Goal: Task Accomplishment & Management: Manage account settings

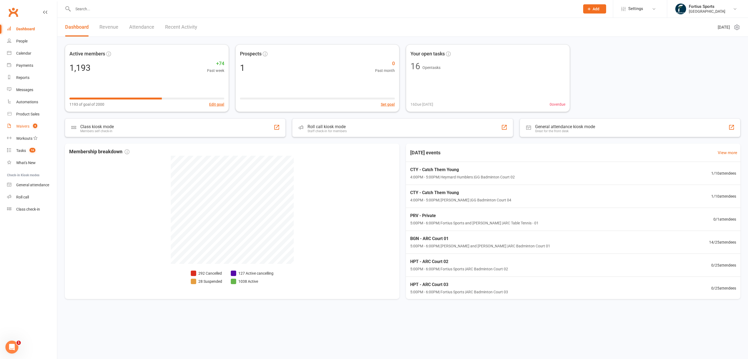
click at [29, 127] on div "Waivers" at bounding box center [22, 126] width 13 height 4
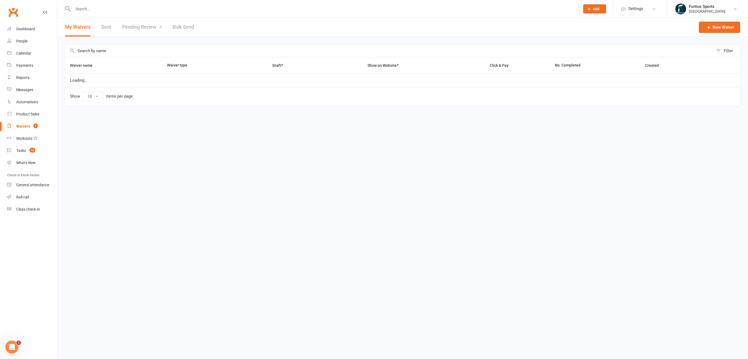
select select "100"
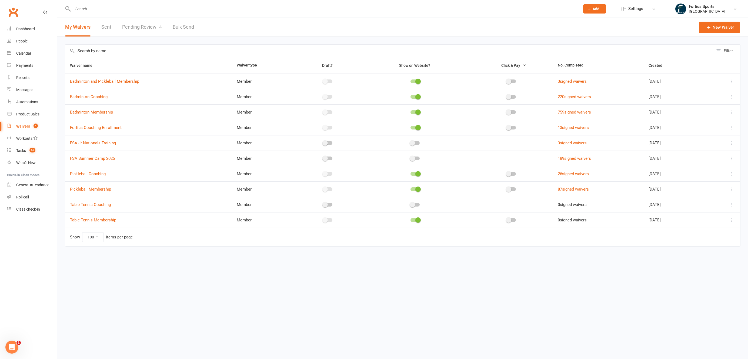
click at [156, 29] on link "Pending Review 4" at bounding box center [142, 27] width 40 height 19
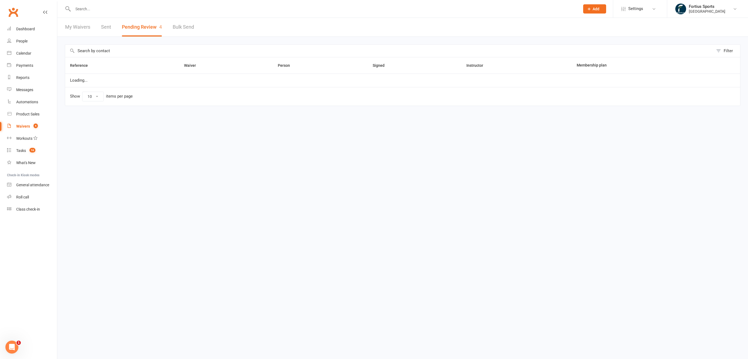
select select "100"
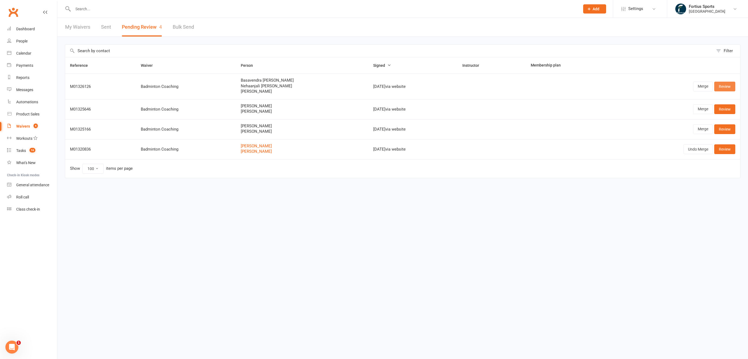
click at [731, 87] on link "Review" at bounding box center [725, 87] width 21 height 10
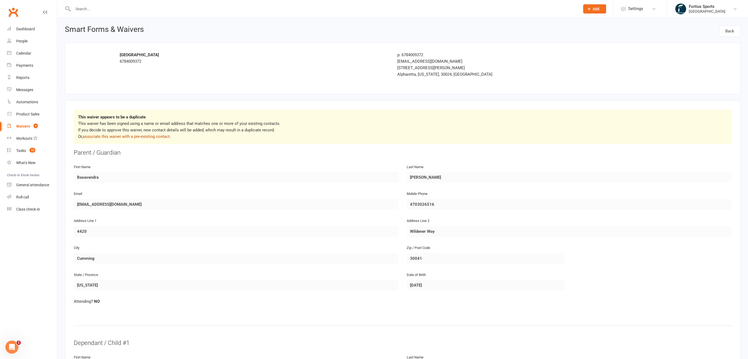
click at [132, 137] on link "associate this waiver with a pre-existing contact" at bounding box center [126, 136] width 87 height 5
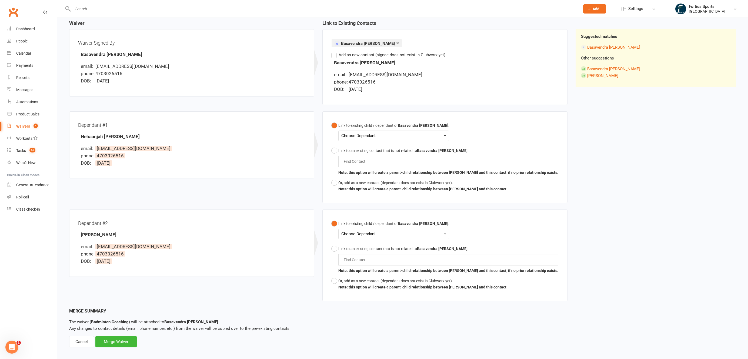
scroll to position [65, 0]
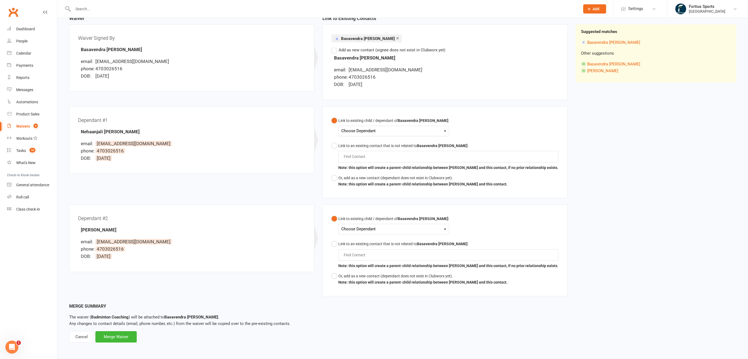
click at [367, 128] on div "Choose Dependant" at bounding box center [394, 130] width 105 height 7
click at [367, 140] on link "Nehaanjali Bodduluri" at bounding box center [378, 144] width 73 height 12
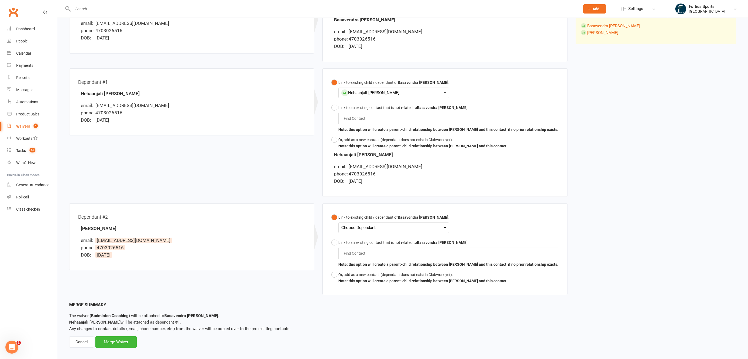
scroll to position [115, 0]
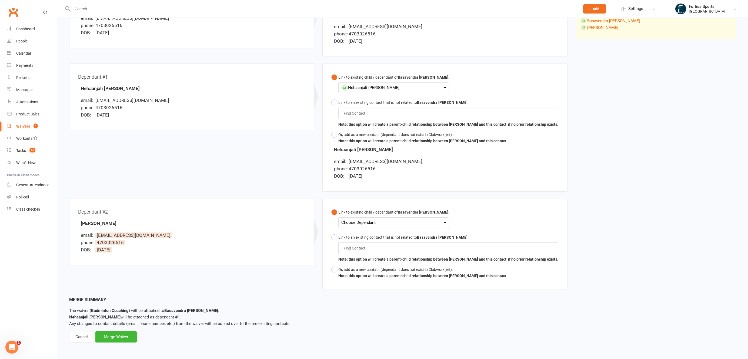
click at [383, 219] on div "Choose Dependant" at bounding box center [394, 222] width 105 height 7
click at [264, 148] on div "Dependant #1 Nehaanjali Bodduluri email: basavendra@gmail.com phone: 4703026516…" at bounding box center [318, 130] width 507 height 135
click at [336, 233] on button "Link to an existing contact that is not related to Basavendra Bodduluri : Find …" at bounding box center [444, 248] width 227 height 32
click at [376, 244] on div "Find Contact" at bounding box center [449, 248] width 220 height 11
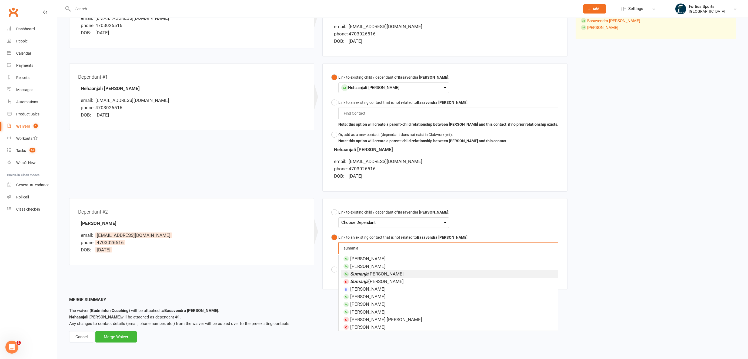
type input "sumanja"
click at [384, 271] on span "Sumanja li Bodduluri" at bounding box center [377, 273] width 54 height 5
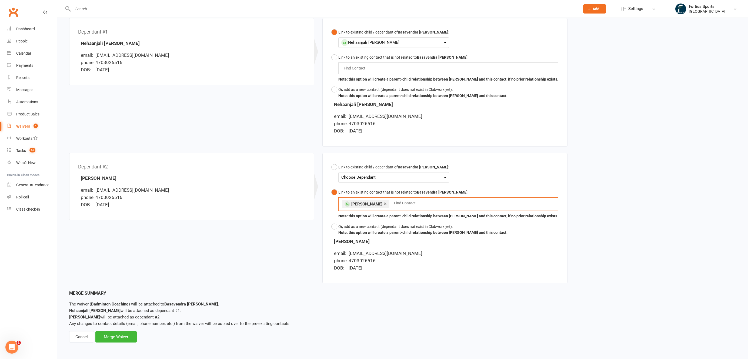
scroll to position [161, 0]
click at [130, 337] on div "Merge Waiver" at bounding box center [115, 336] width 41 height 11
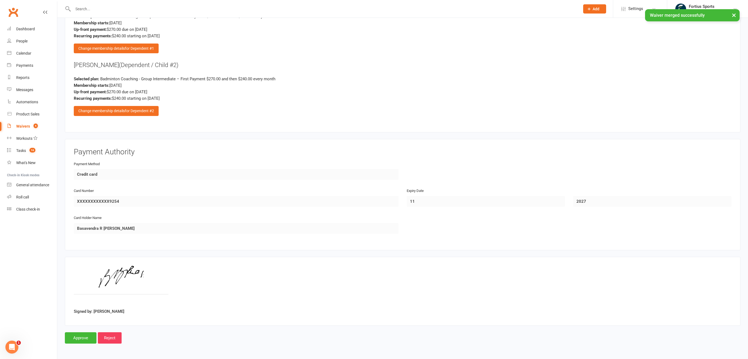
scroll to position [639, 0]
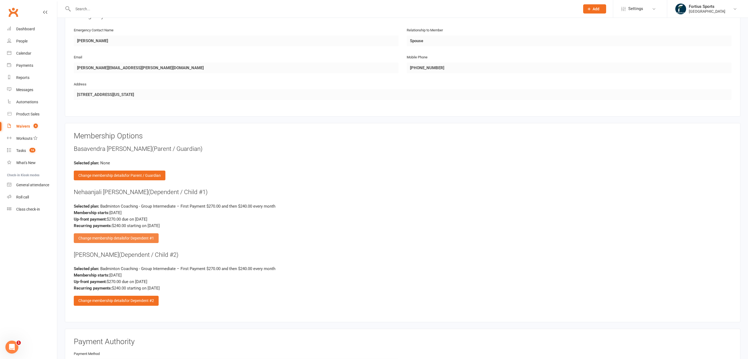
click at [114, 238] on div "Change membership details for Dependent #1" at bounding box center [116, 238] width 85 height 10
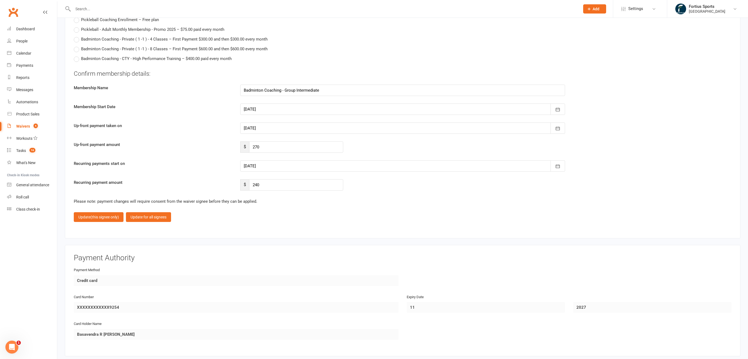
scroll to position [1380, 0]
drag, startPoint x: 261, startPoint y: 147, endPoint x: 248, endPoint y: 149, distance: 13.3
click at [248, 149] on div "$ 270" at bounding box center [291, 147] width 103 height 11
type input "216"
drag, startPoint x: 264, startPoint y: 184, endPoint x: 244, endPoint y: 184, distance: 20.3
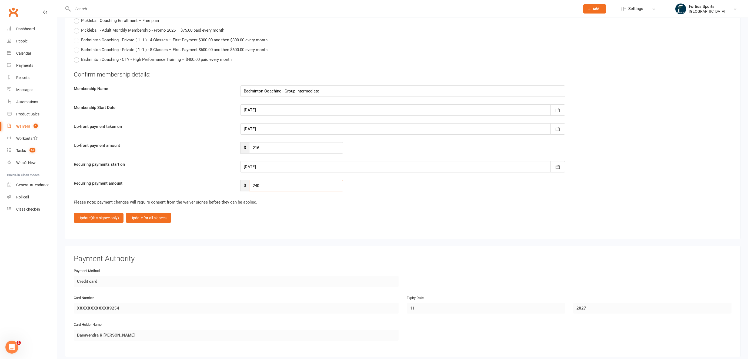
click at [244, 184] on div "$ 240" at bounding box center [291, 185] width 103 height 11
type input "216"
click at [269, 167] on div at bounding box center [402, 166] width 325 height 11
click at [272, 201] on span "01" at bounding box center [274, 201] width 4 height 4
type input "01 Sep 2025"
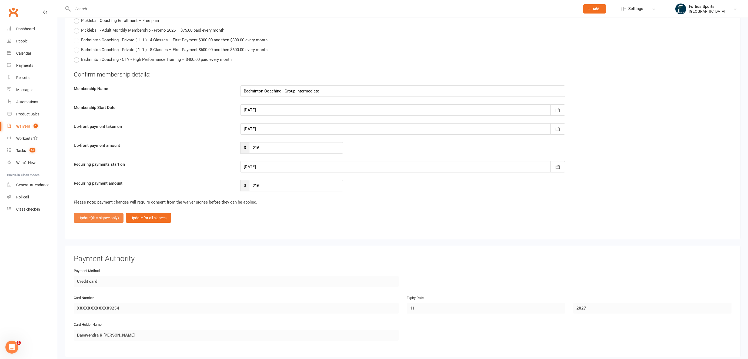
click at [110, 218] on span "(this signee only)" at bounding box center [105, 218] width 28 height 4
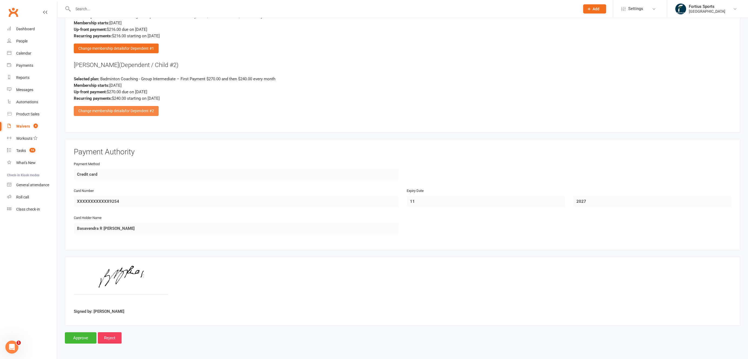
click at [130, 116] on div "Change membership details for Dependent #2" at bounding box center [116, 111] width 85 height 10
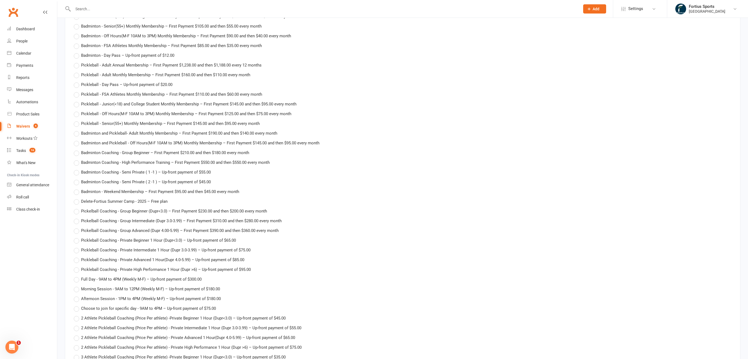
scroll to position [1380, 0]
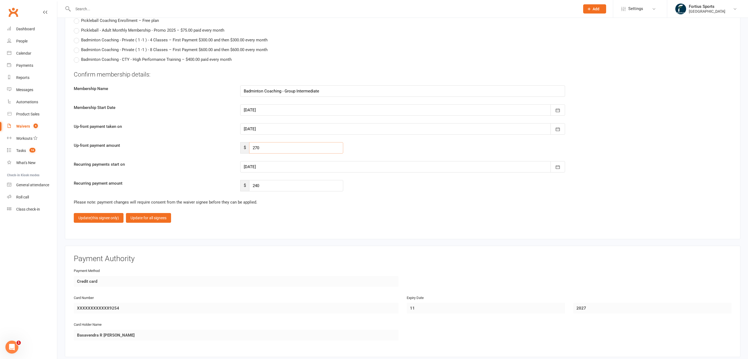
drag, startPoint x: 263, startPoint y: 147, endPoint x: 221, endPoint y: 145, distance: 41.4
click at [221, 145] on div "Up-front payment amount $ 270" at bounding box center [403, 147] width 666 height 11
type input "216"
click at [261, 169] on div at bounding box center [402, 166] width 325 height 11
click at [273, 201] on span "01" at bounding box center [274, 201] width 4 height 4
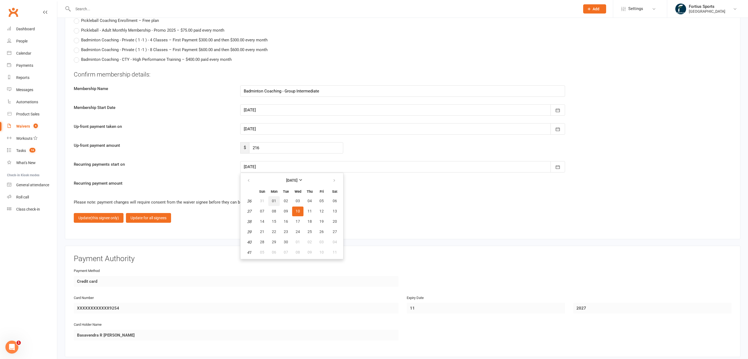
type input "01 Sep 2025"
click at [107, 217] on span "(this signee only)" at bounding box center [105, 218] width 28 height 4
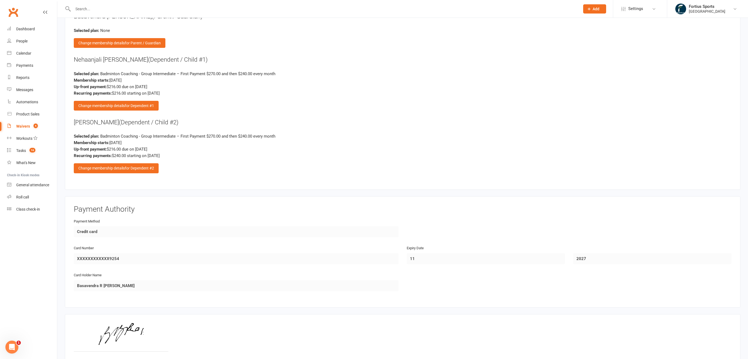
scroll to position [829, 0]
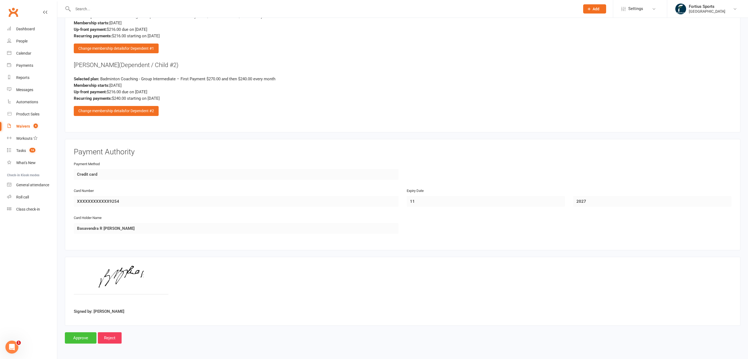
click at [81, 337] on input "Approve" at bounding box center [81, 337] width 32 height 11
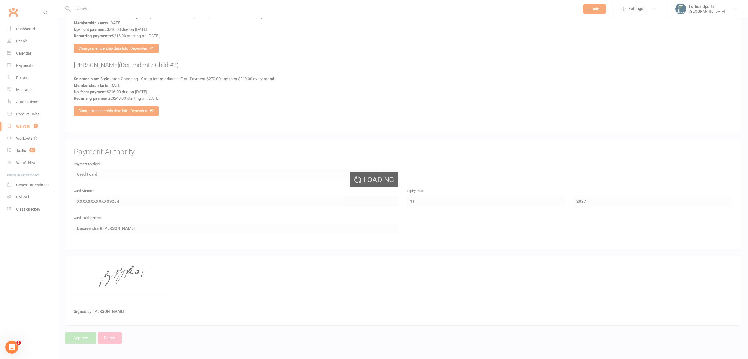
select select "100"
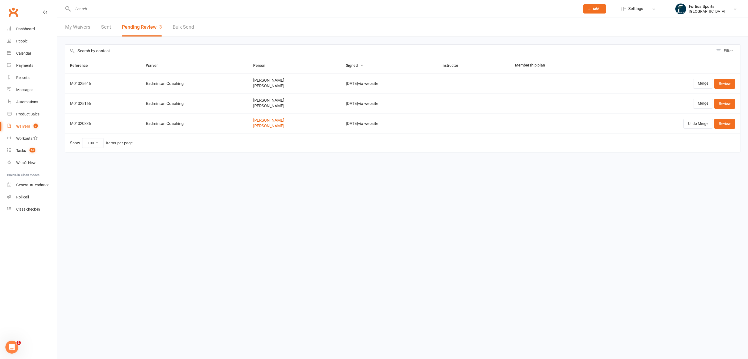
click at [225, 175] on html "Prospect Member Non-attending contact Class / event Appointment Task Membership…" at bounding box center [374, 87] width 748 height 175
click at [338, 144] on td "Show 10 25 50 100 items per page" at bounding box center [402, 143] width 675 height 19
click at [167, 11] on input "text" at bounding box center [323, 9] width 505 height 8
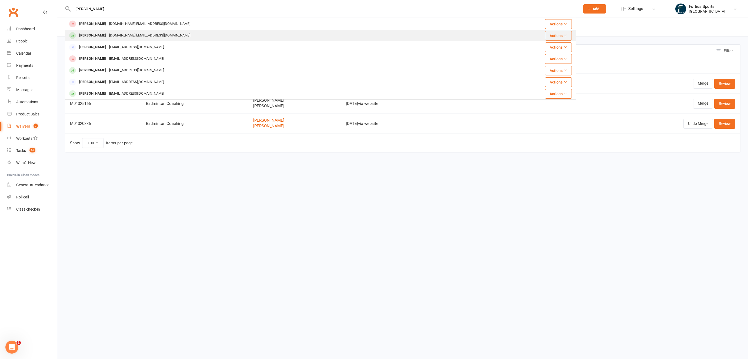
type input "chamala"
click at [105, 36] on div "Ashvath Chamala" at bounding box center [93, 36] width 30 height 8
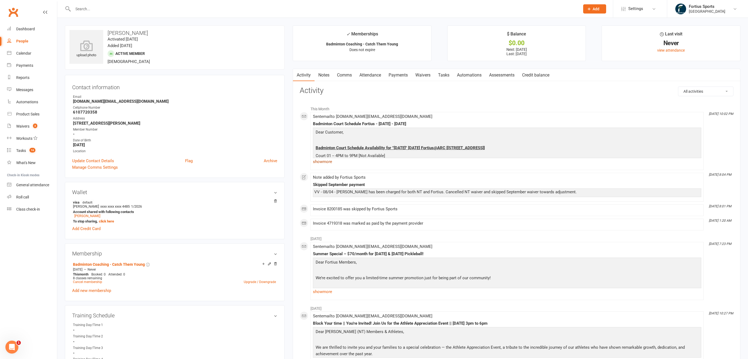
click at [323, 161] on link "show more" at bounding box center [507, 162] width 389 height 8
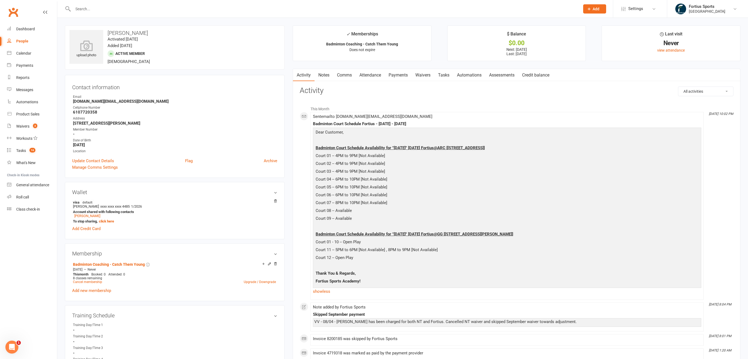
click at [419, 77] on link "Waivers" at bounding box center [423, 75] width 23 height 12
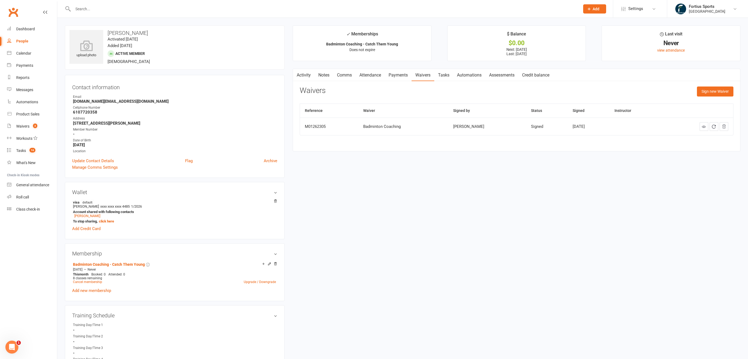
click at [402, 77] on link "Payments" at bounding box center [398, 75] width 27 height 12
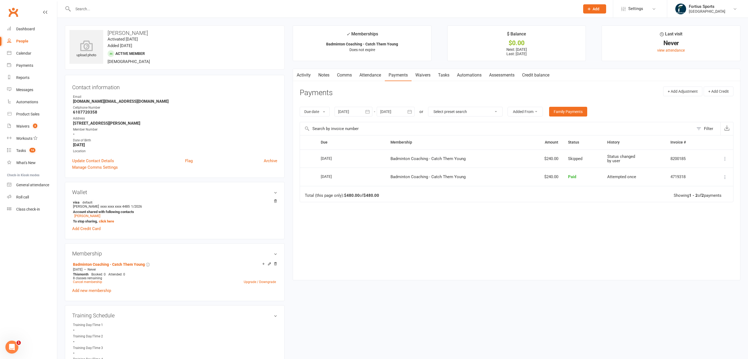
click at [305, 76] on link "Activity" at bounding box center [304, 75] width 22 height 12
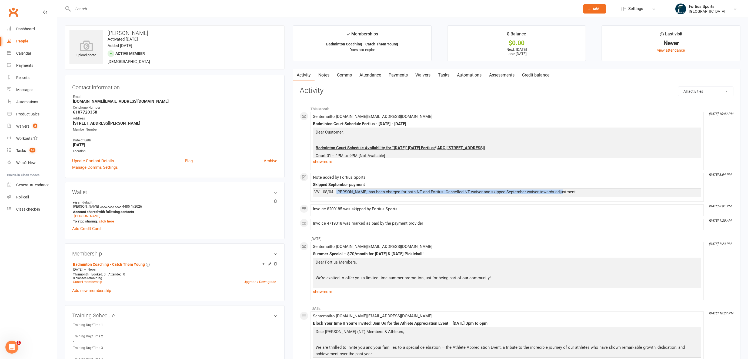
drag, startPoint x: 338, startPoint y: 193, endPoint x: 560, endPoint y: 194, distance: 222.0
click at [560, 194] on div "VV - 08/04 - Ashvath has been charged for both NT and Fortius. Cancelled NT wai…" at bounding box center [507, 192] width 386 height 5
click at [426, 76] on link "Waivers" at bounding box center [423, 75] width 23 height 12
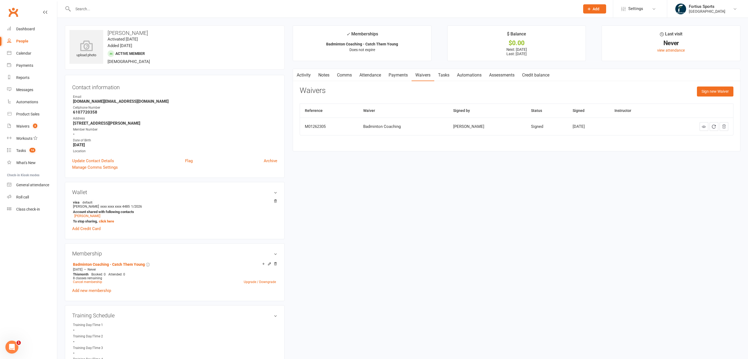
click at [350, 75] on link "Comms" at bounding box center [344, 75] width 22 height 12
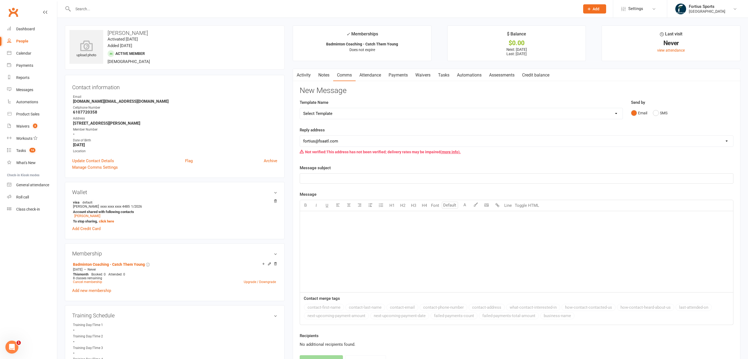
click at [356, 113] on select "Select Template [Email] Badminton Court Schedule [SMS] [Default template - revi…" at bounding box center [461, 113] width 323 height 11
select select "23"
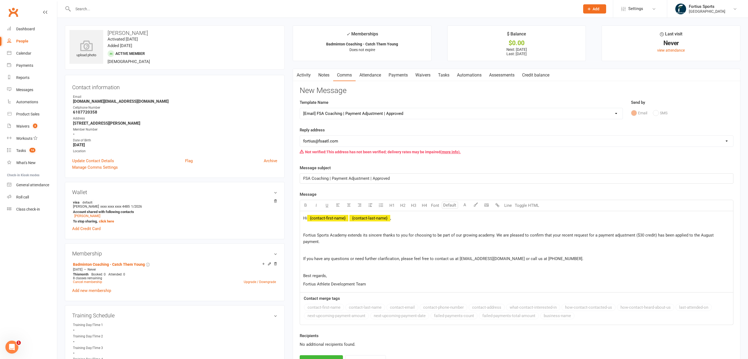
click at [376, 179] on span "FSA Coaching | Payment Adjustment | Approved" at bounding box center [346, 178] width 87 height 5
click at [391, 264] on p at bounding box center [516, 267] width 427 height 6
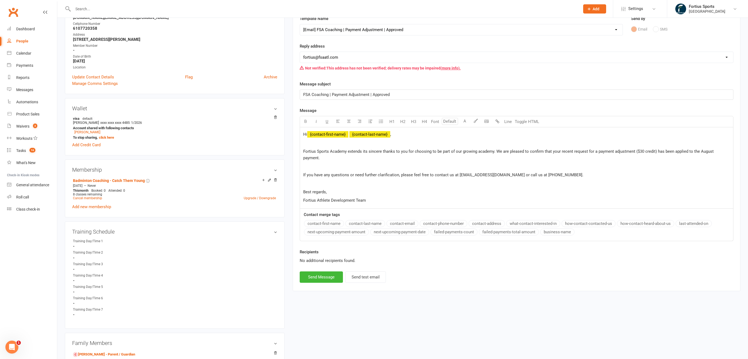
scroll to position [88, 0]
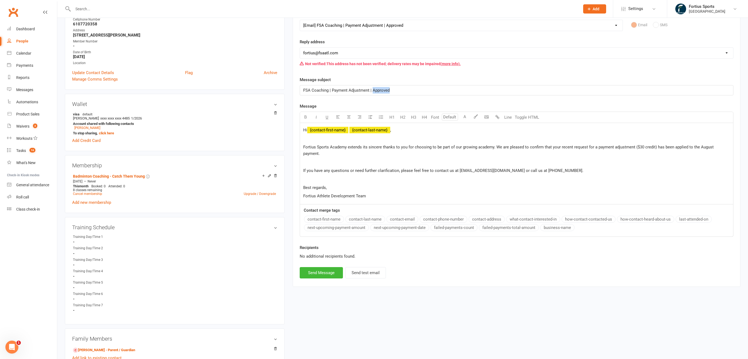
click at [381, 91] on span "FSA Coaching | Payment Adjustment | Approved" at bounding box center [346, 90] width 87 height 5
click at [376, 159] on p at bounding box center [516, 162] width 427 height 6
click at [708, 147] on span "Fortius Sports Academy extends its sincere thanks to you for choosing to be par…" at bounding box center [509, 150] width 412 height 11
click at [330, 154] on p "Fortius Sports Academy extends its sincere thanks to you for choosing to be par…" at bounding box center [516, 150] width 427 height 13
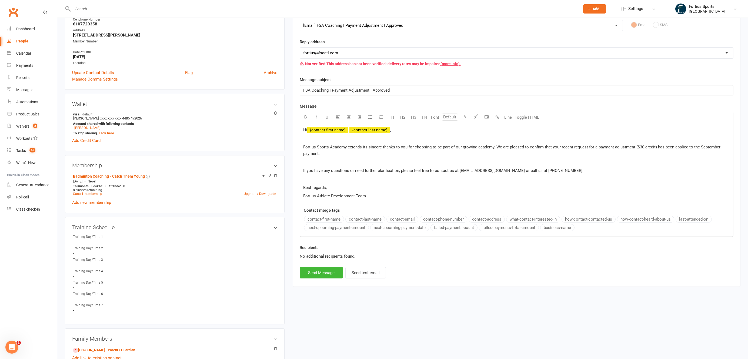
click at [322, 165] on div "Hi ﻿ {contact-first-name} ﻿ {contact-last-name} , Fortius Sports Academy extend…" at bounding box center [516, 163] width 433 height 81
click at [496, 147] on span "Fortius Sports Academy extends its sincere thanks to you for choosing to be par…" at bounding box center [513, 150] width 420 height 11
click at [642, 147] on span "Fortius Sports Academy extends its sincere thanks to you for choosing to be par…" at bounding box center [513, 150] width 420 height 11
click at [541, 150] on p "Fortius Sports Academy extends its sincere thanks to you for choosing to be par…" at bounding box center [516, 150] width 427 height 13
click at [495, 145] on span "Fortius Sports Academy extends its sincere thanks to you for choosing to be par…" at bounding box center [514, 150] width 422 height 11
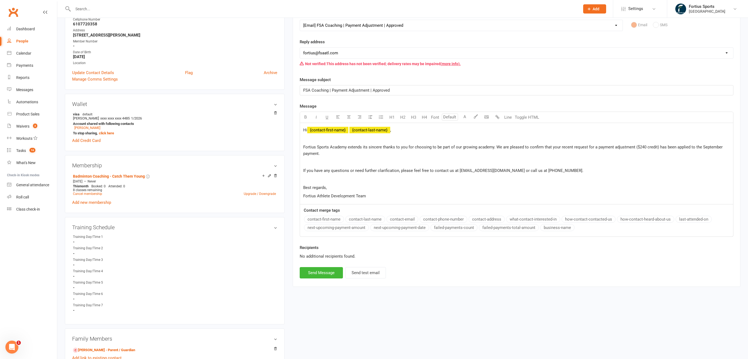
click at [321, 162] on p at bounding box center [516, 162] width 427 height 6
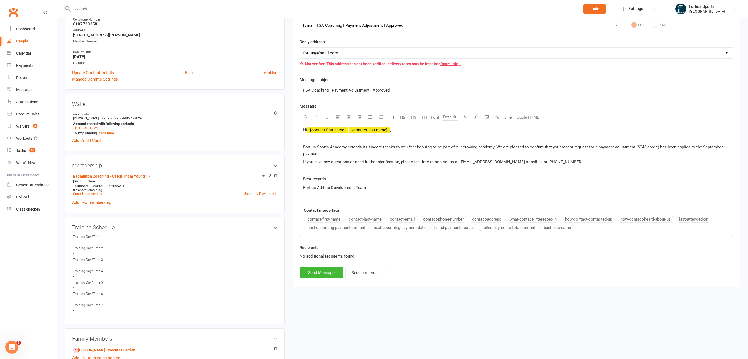
click at [634, 147] on span "Fortius Sports Academy extends its sincere thanks to you for choosing to be par…" at bounding box center [514, 150] width 422 height 11
click at [587, 148] on span "Fortius Sports Academy extends its sincere thanks to you for choosing to be par…" at bounding box center [514, 150] width 422 height 11
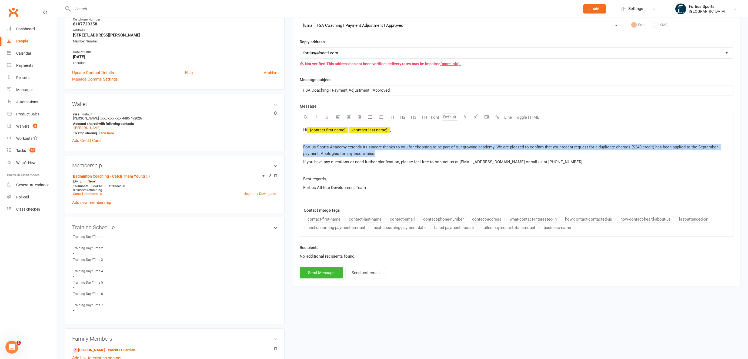
click at [386, 155] on p "Fortius Sports Academy extends its sincere thanks to you for choosing to be par…" at bounding box center [516, 150] width 427 height 13
drag, startPoint x: 380, startPoint y: 154, endPoint x: 300, endPoint y: 148, distance: 80.8
click at [300, 148] on div "Hi ﻿ {contact-first-name} ﻿ {contact-last-name} , Fortius Sports Academy extend…" at bounding box center [516, 163] width 433 height 81
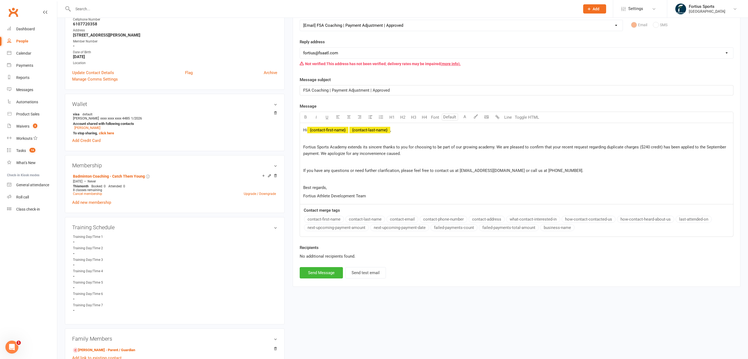
click at [304, 147] on span "Fortius Sports Academy extends its sincere thanks to you for choosing to be par…" at bounding box center [515, 150] width 424 height 11
drag, startPoint x: 347, startPoint y: 147, endPoint x: 316, endPoint y: 148, distance: 31.9
click at [316, 148] on span "Fortius Sports Academy extends its sincere thanks to you for choosing to be par…" at bounding box center [515, 150] width 424 height 11
click at [382, 89] on span "FSA Coaching | Payment Adjustment | Approved" at bounding box center [346, 90] width 87 height 5
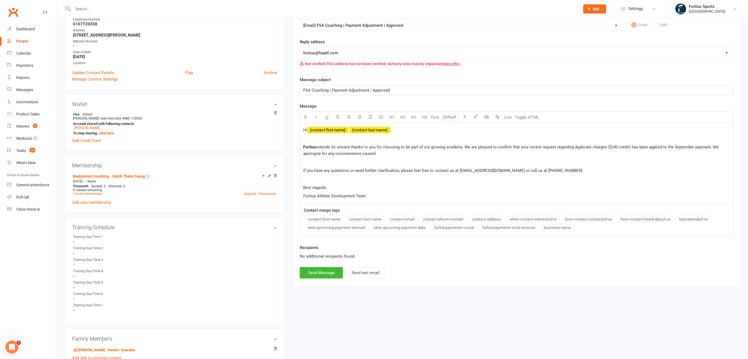
click at [381, 90] on span "FSA Coaching | Payment Adjustment | Approved" at bounding box center [346, 90] width 87 height 5
click at [424, 150] on p "Fortius extends its sincere thanks to you for choosing to be part of our growin…" at bounding box center [516, 150] width 427 height 13
click at [338, 163] on p "﻿" at bounding box center [516, 162] width 427 height 6
click at [352, 54] on select "hello@clubworx.com fortius@fsaatl.com satish@gameandgrillatl.com mrk@fsaatl.com…" at bounding box center [516, 53] width 433 height 11
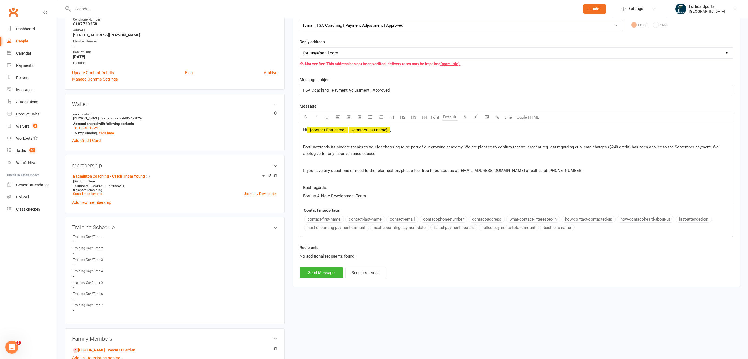
select select "9"
click at [320, 274] on button "Send Message" at bounding box center [321, 272] width 43 height 11
select select
select select "1"
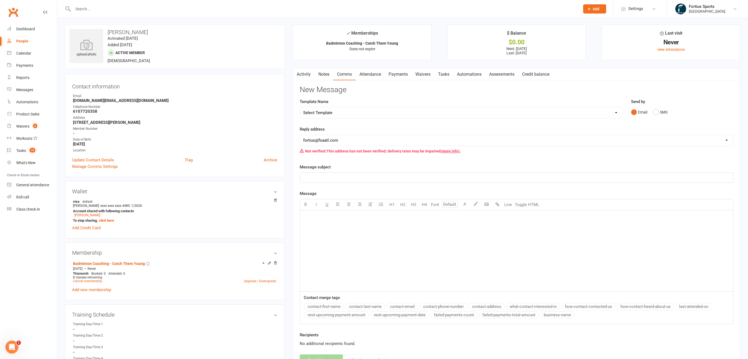
scroll to position [0, 0]
click at [305, 74] on link "Activity" at bounding box center [304, 75] width 22 height 12
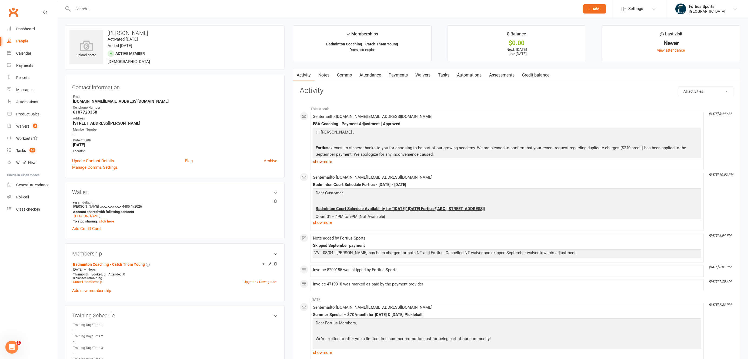
click at [330, 161] on link "show more" at bounding box center [507, 162] width 389 height 8
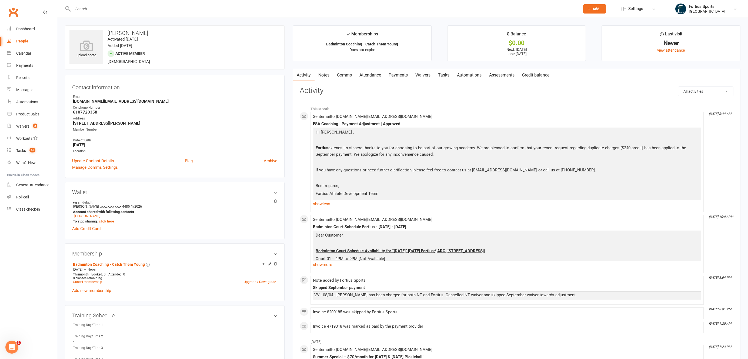
click at [192, 9] on input "text" at bounding box center [323, 9] width 505 height 8
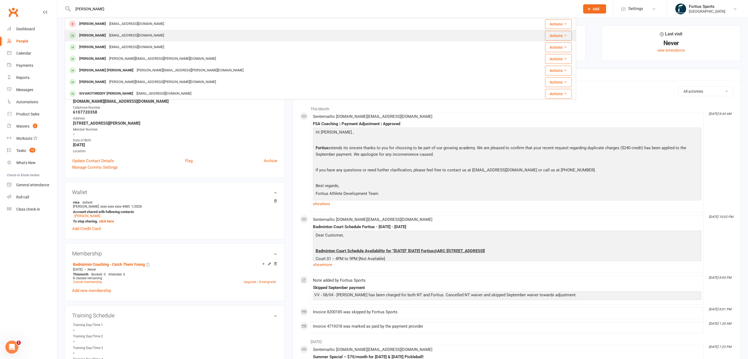
type input "surya siva"
click at [145, 38] on div "Shivaprksheie@gmail.com" at bounding box center [137, 36] width 58 height 8
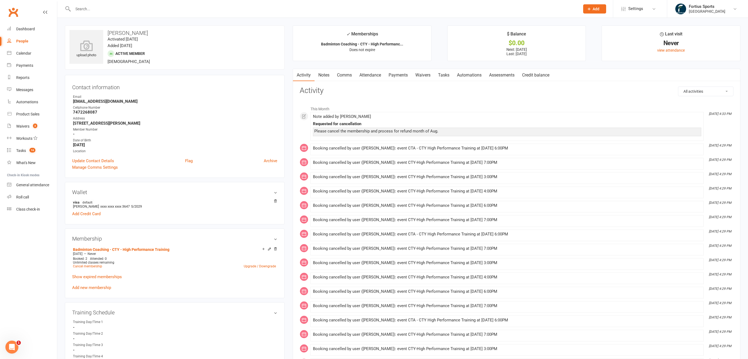
click at [403, 76] on link "Payments" at bounding box center [398, 75] width 27 height 12
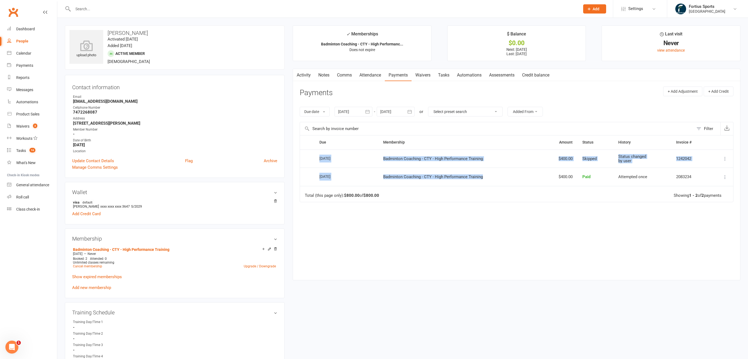
drag, startPoint x: 492, startPoint y: 178, endPoint x: 320, endPoint y: 155, distance: 173.3
click at [320, 155] on table "Due Contact Membership Amount Status History Invoice # Select this 01 Sep 2025 …" at bounding box center [517, 168] width 434 height 67
click at [466, 193] on td "Total (this page only): $800.00 of $800.00 Showing 1 - 2 of 2 payments" at bounding box center [516, 194] width 433 height 16
drag, startPoint x: 312, startPoint y: 154, endPoint x: 705, endPoint y: 176, distance: 393.8
click at [705, 176] on table "Due Contact Membership Amount Status History Invoice # Select this 01 Sep 2025 …" at bounding box center [517, 168] width 434 height 67
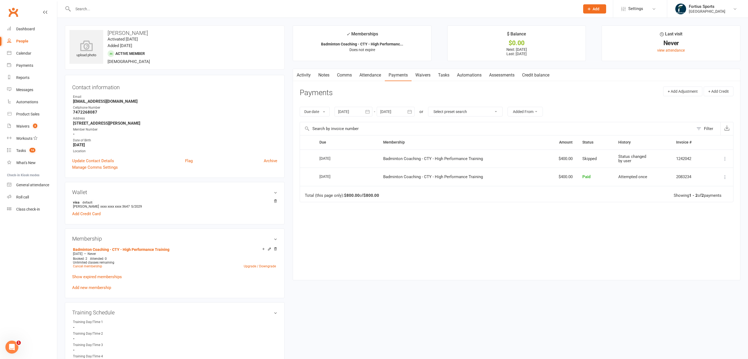
click at [558, 207] on div "Due Contact Membership Amount Status History Invoice # Select this 01 Sep 2025 …" at bounding box center [517, 203] width 434 height 137
click at [428, 76] on link "Waivers" at bounding box center [423, 75] width 23 height 12
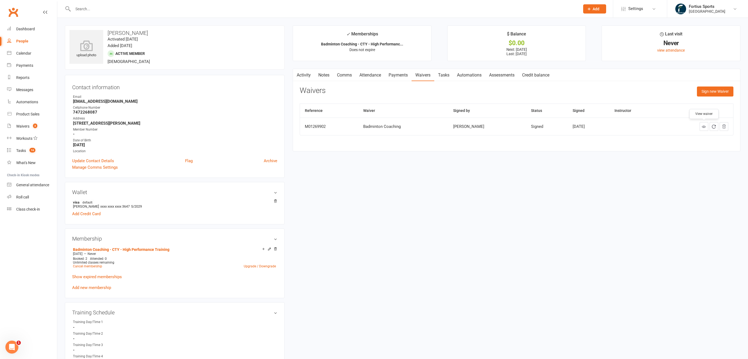
click at [702, 126] on link at bounding box center [704, 126] width 9 height 9
click at [138, 9] on input "text" at bounding box center [323, 9] width 505 height 8
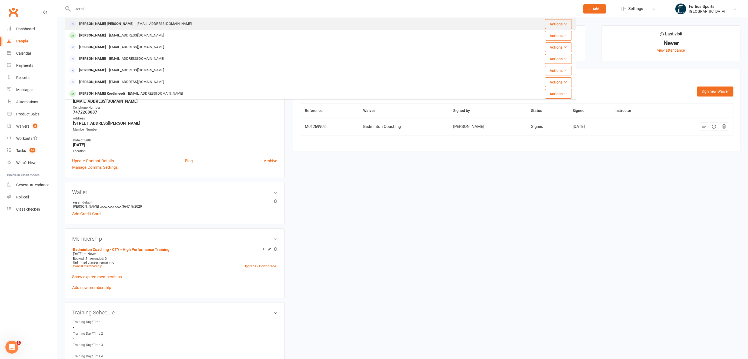
type input "sethi"
click at [97, 23] on div "Neha Sood Sethi" at bounding box center [107, 24] width 58 height 8
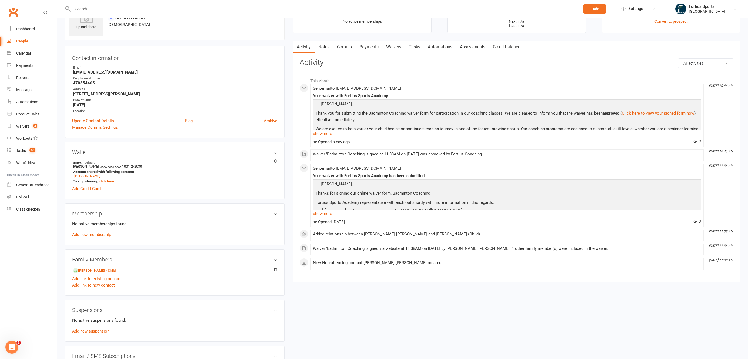
scroll to position [31, 0]
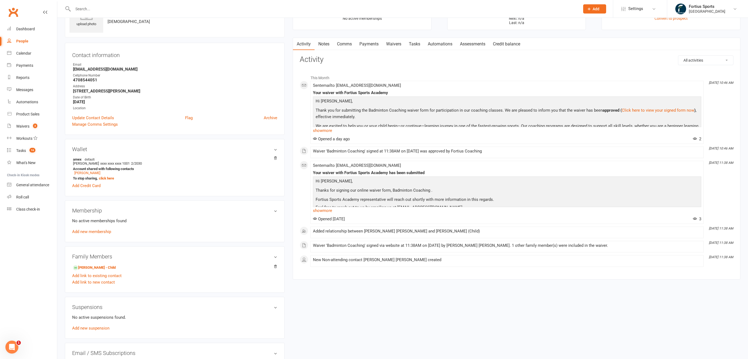
click at [398, 43] on link "Waivers" at bounding box center [394, 44] width 23 height 12
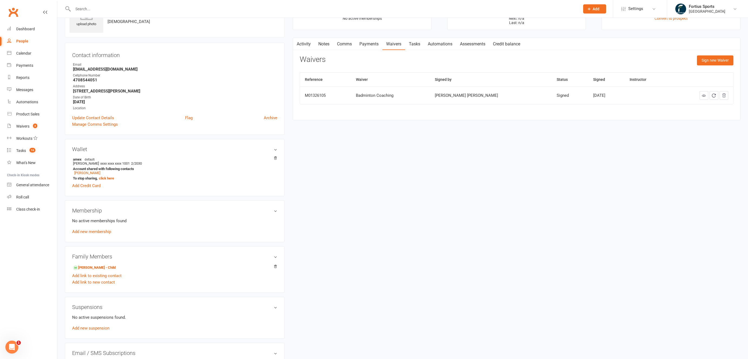
click at [376, 47] on link "Payments" at bounding box center [369, 44] width 27 height 12
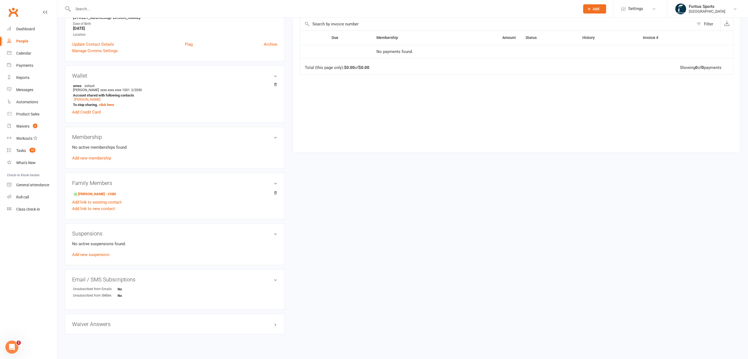
scroll to position [112, 0]
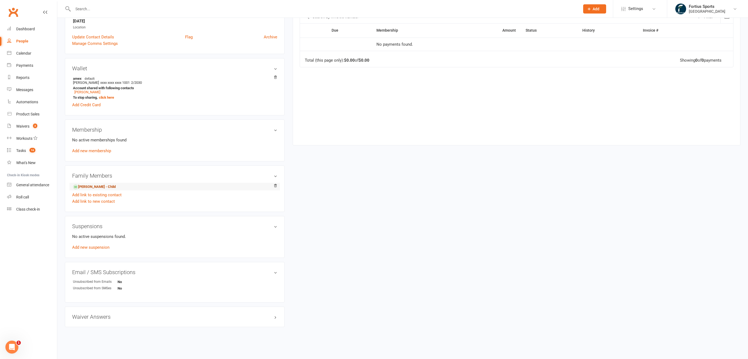
click at [94, 188] on link "Sejal Sethi - Child" at bounding box center [94, 187] width 43 height 6
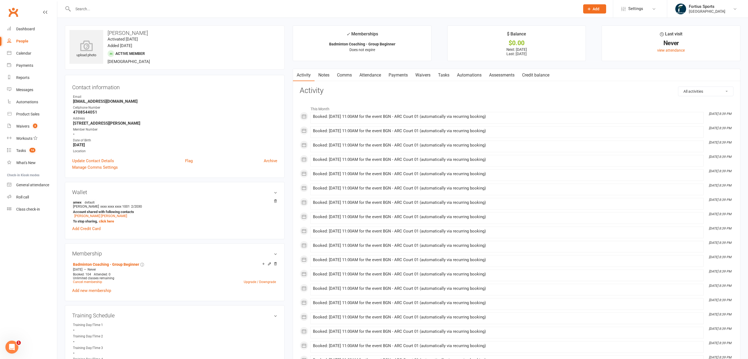
click at [402, 76] on link "Payments" at bounding box center [398, 75] width 27 height 12
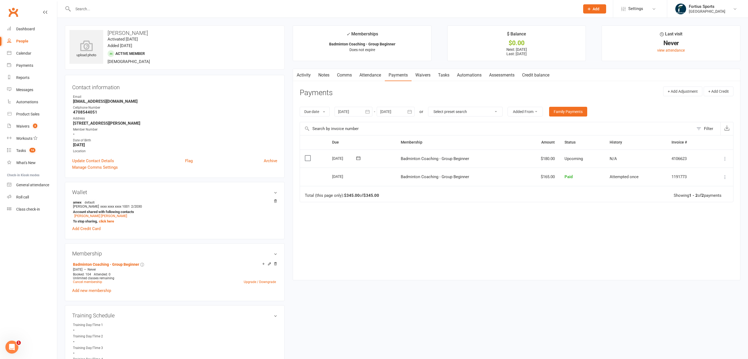
click at [304, 75] on link "Activity" at bounding box center [304, 75] width 22 height 12
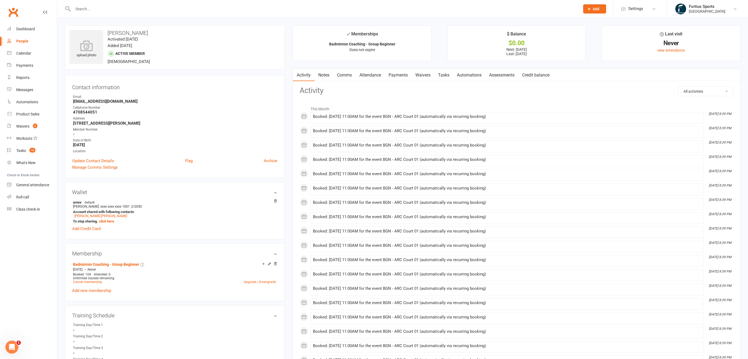
click at [722, 92] on select "All activities Bookings / Attendances Communications Notes Failed SMSes Grading…" at bounding box center [706, 91] width 55 height 9
click at [705, 91] on select "All activities Bookings / Attendances Communications Notes Failed SMSes Grading…" at bounding box center [706, 91] width 55 height 9
select select "ConversationLogEntry"
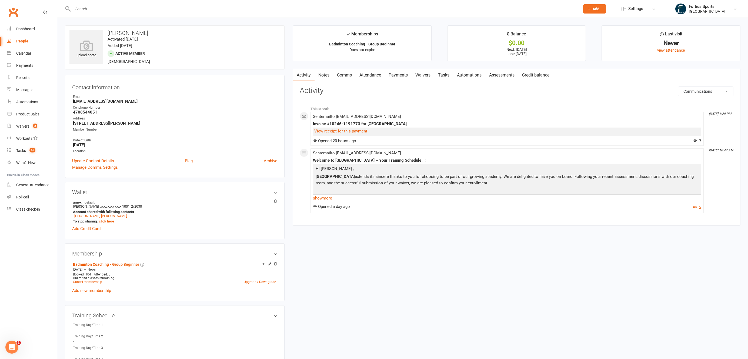
click at [420, 76] on link "Waivers" at bounding box center [423, 75] width 23 height 12
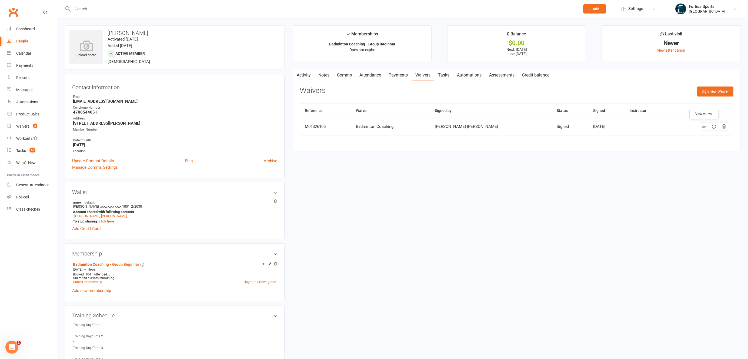
click at [702, 127] on icon at bounding box center [704, 127] width 4 height 4
click at [22, 127] on div "Waivers" at bounding box center [22, 126] width 13 height 4
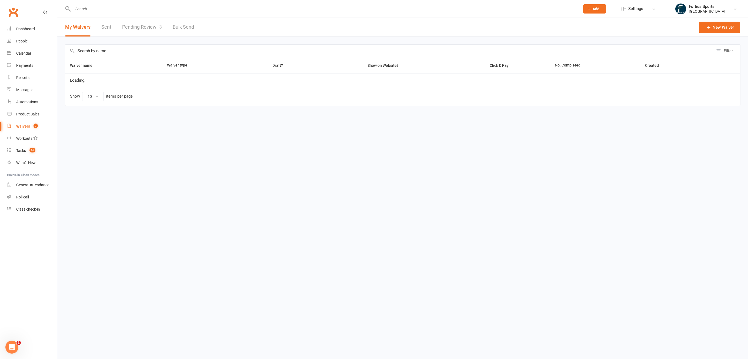
select select "100"
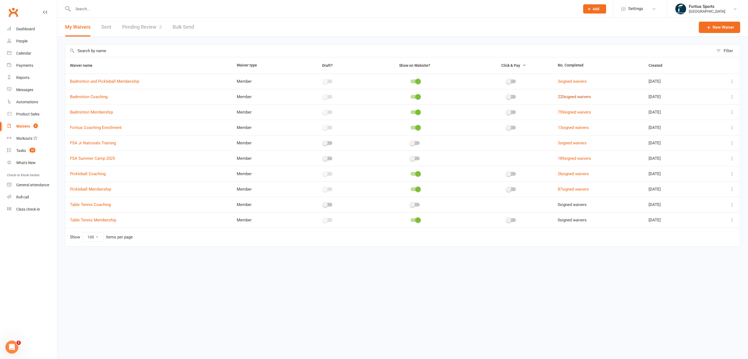
click at [568, 97] on link "220 signed waivers" at bounding box center [574, 96] width 33 height 5
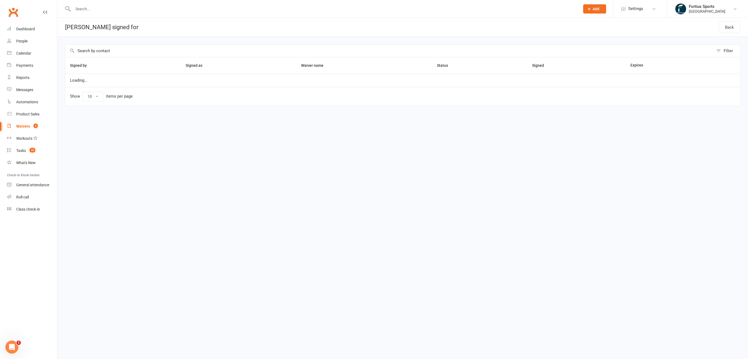
select select "100"
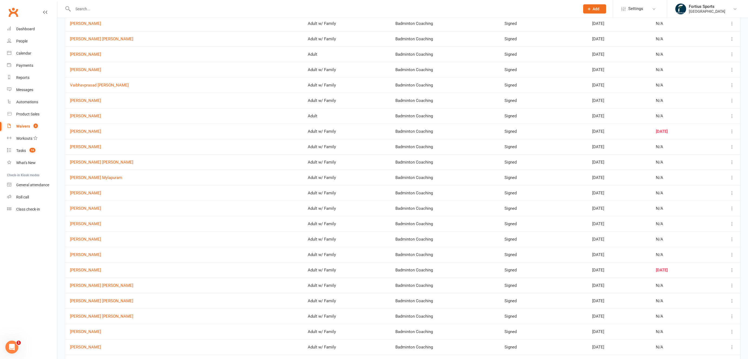
scroll to position [687, 0]
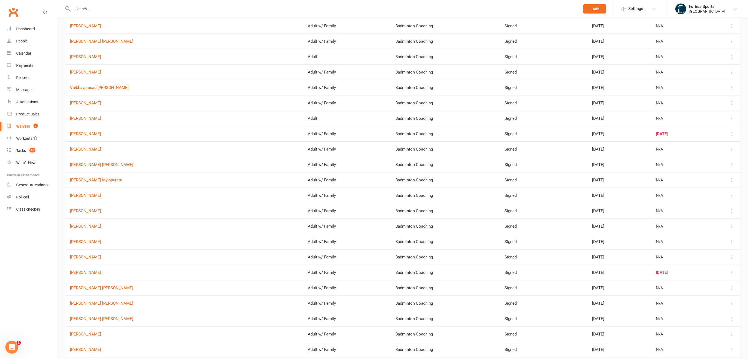
click at [656, 135] on div "Aug 01, 2025" at bounding box center [677, 134] width 42 height 5
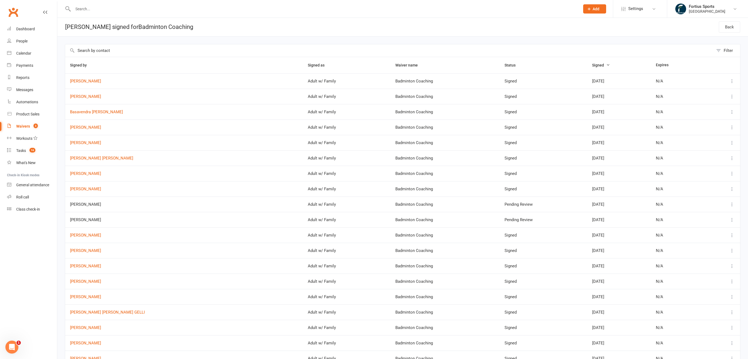
scroll to position [0, 0]
click at [350, 32] on header "Waivers signed for Badminton Coaching Back" at bounding box center [402, 27] width 691 height 19
click at [181, 156] on link "Neha Sood Sethi" at bounding box center [184, 158] width 228 height 5
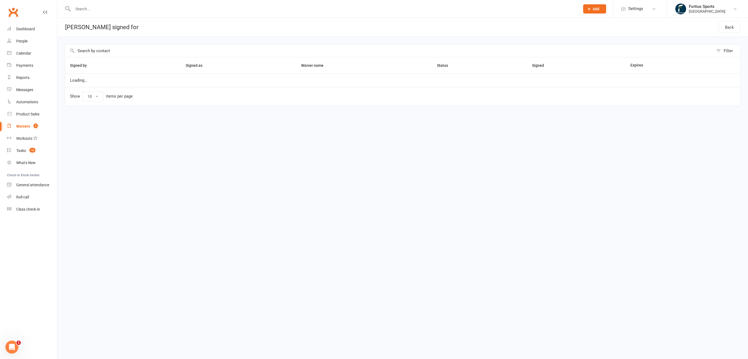
select select "100"
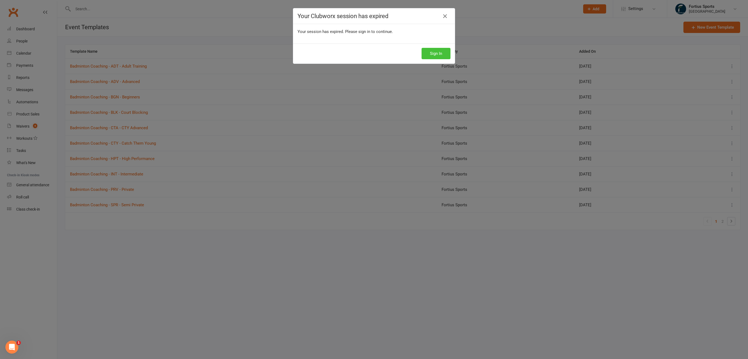
click at [445, 55] on button "Sign In" at bounding box center [436, 53] width 29 height 11
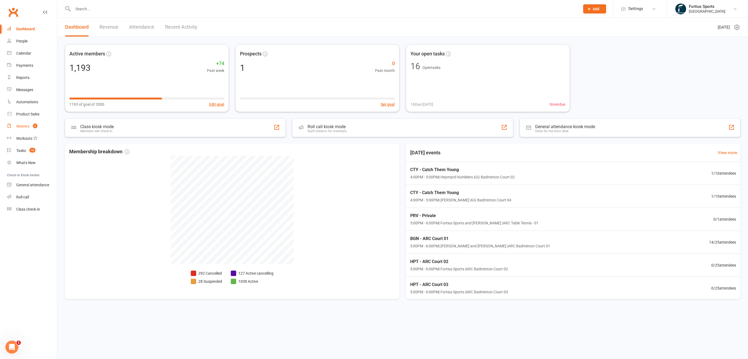
click at [21, 125] on div "Waivers" at bounding box center [22, 126] width 13 height 4
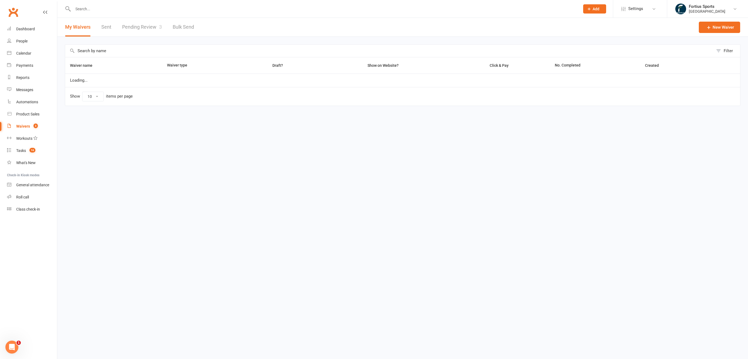
select select "100"
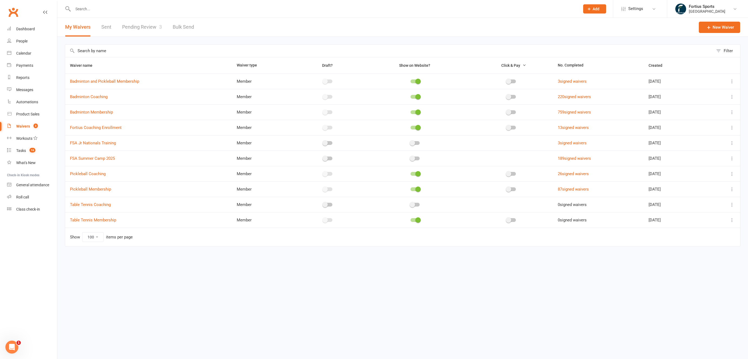
click at [150, 31] on link "Pending Review 3" at bounding box center [142, 27] width 40 height 19
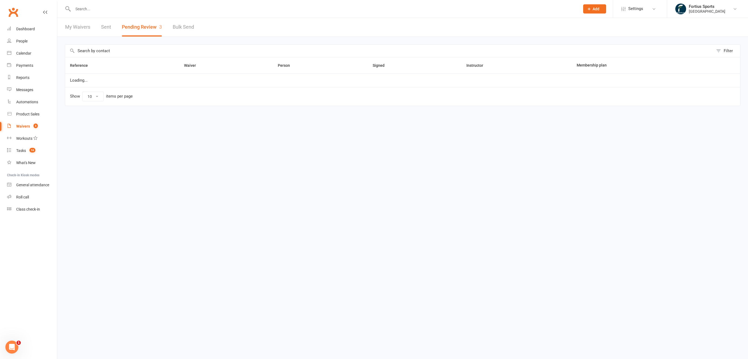
select select "100"
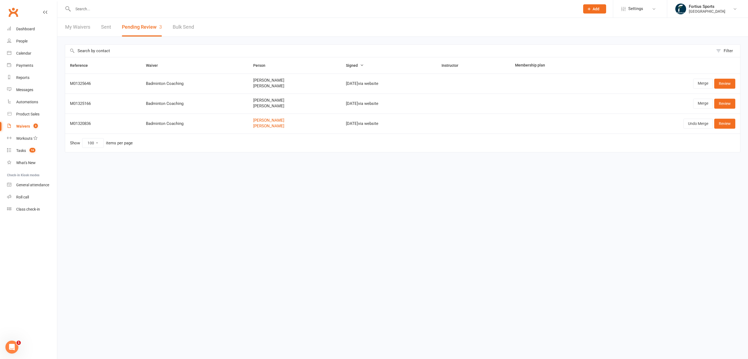
drag, startPoint x: 245, startPoint y: 79, endPoint x: 284, endPoint y: 88, distance: 39.9
click at [284, 88] on td "Somesh Velupalli Aanya Velupalli" at bounding box center [294, 84] width 93 height 20
click at [281, 140] on td "Show 10 25 50 100 items per page" at bounding box center [402, 143] width 675 height 19
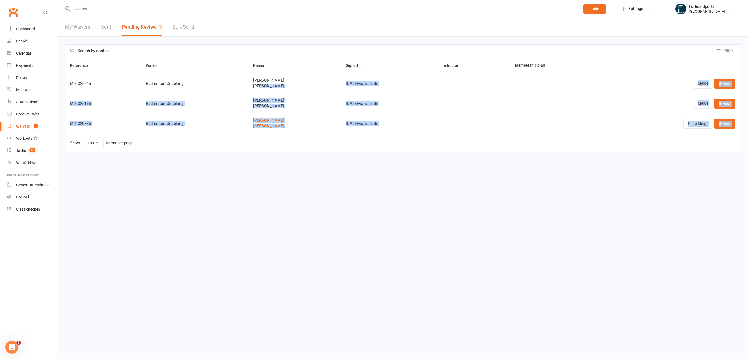
drag, startPoint x: 294, startPoint y: 140, endPoint x: 251, endPoint y: 84, distance: 70.7
click at [251, 84] on table "Reference Waiver Person Signed Instructor Membership plan M01325646 Badminton C…" at bounding box center [403, 104] width 676 height 95
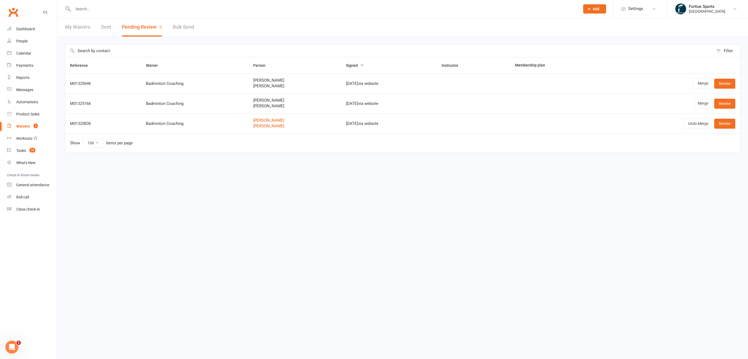
click at [259, 168] on html "Prospect Member Non-attending contact Class / event Appointment Task Membership…" at bounding box center [374, 87] width 748 height 175
click at [145, 10] on input "text" at bounding box center [323, 9] width 505 height 8
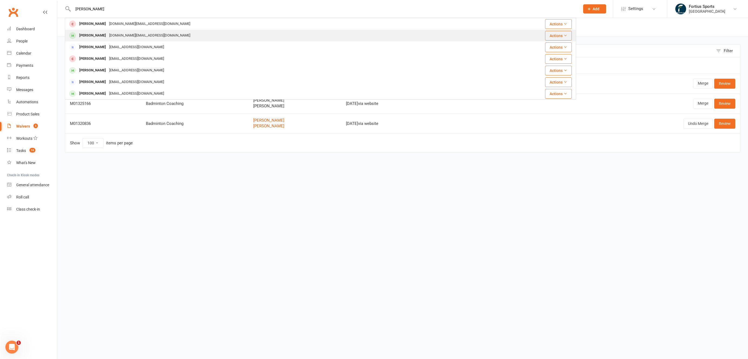
type input "chamala"
click at [108, 36] on div "Ashvath Chamala" at bounding box center [93, 36] width 30 height 8
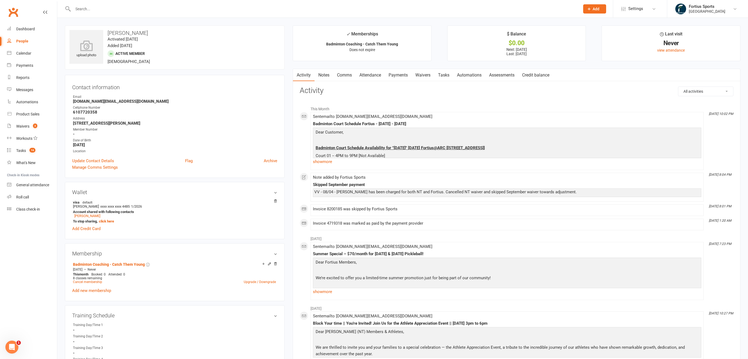
click at [400, 75] on link "Payments" at bounding box center [398, 75] width 27 height 12
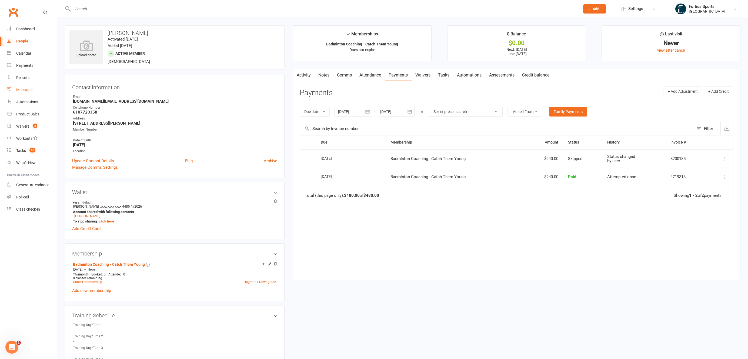
click at [25, 91] on div "Messages" at bounding box center [24, 90] width 17 height 4
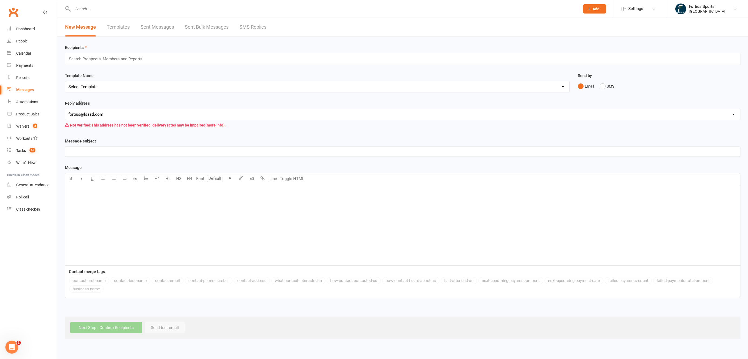
click at [120, 27] on link "Templates" at bounding box center [118, 27] width 23 height 19
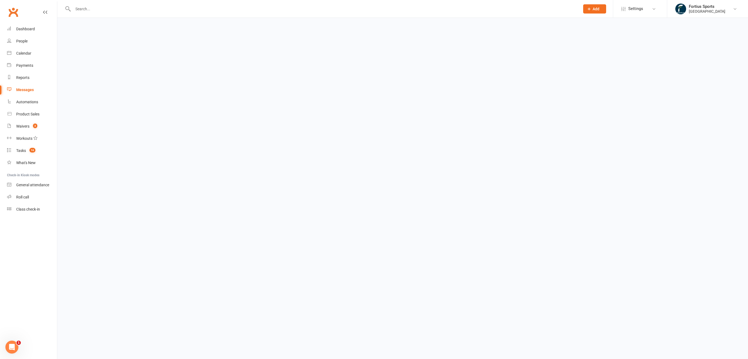
select select "100"
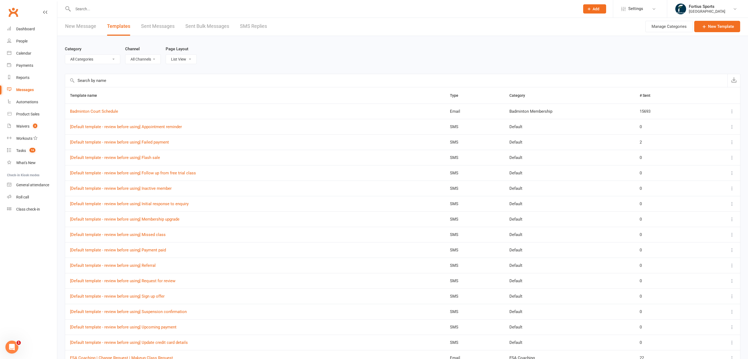
scroll to position [1, 0]
click at [92, 60] on select "All Categories (No category) Badminton Membership Default FSA Coaching FSA Memb…" at bounding box center [92, 58] width 55 height 9
select select "17465"
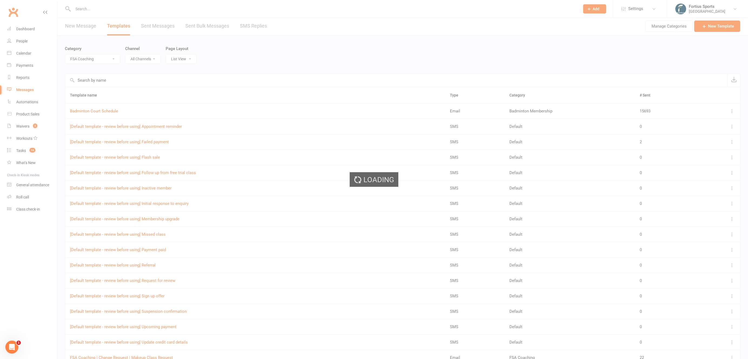
scroll to position [0, 0]
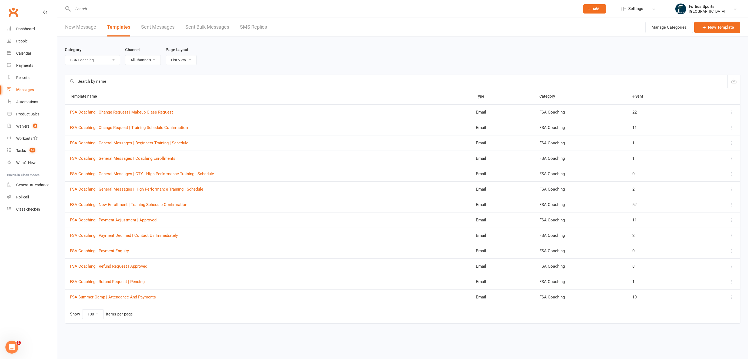
click at [731, 220] on icon at bounding box center [732, 219] width 5 height 5
click at [706, 254] on link "Duplicate" at bounding box center [709, 252] width 54 height 11
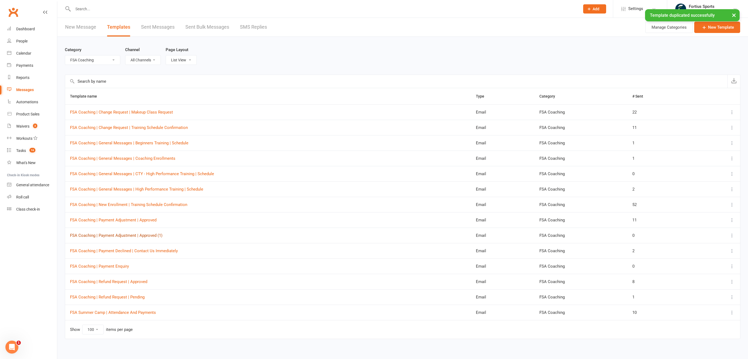
click at [152, 235] on link "FSA Coaching | Payment Adjustment | Approved (1)" at bounding box center [116, 235] width 92 height 5
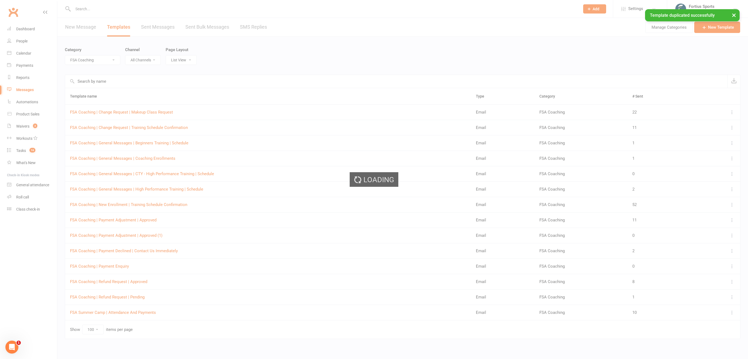
select select "17465"
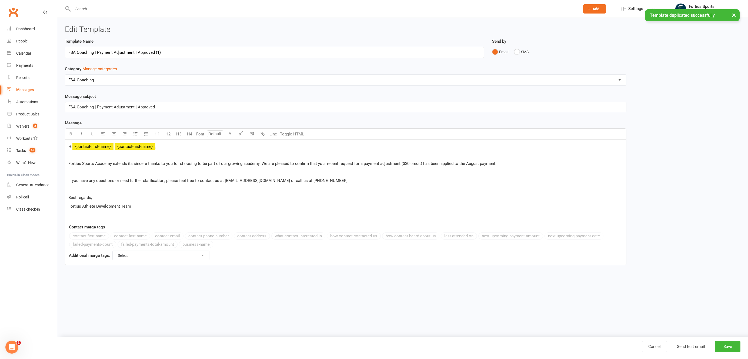
drag, startPoint x: 138, startPoint y: 52, endPoint x: 176, endPoint y: 51, distance: 38.1
click at [176, 51] on input "FSA Coaching | Payment Adjustment | Approved (1)" at bounding box center [274, 52] width 419 height 11
click at [97, 52] on input "FSA Coaching | Payment Adjustment | Approved (1)" at bounding box center [274, 52] width 419 height 11
type input "FSA Coaching | Payment Adjustment | Approved (1)"
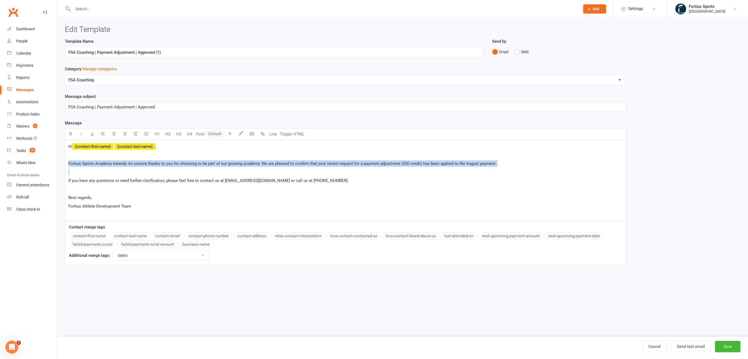
drag, startPoint x: 77, startPoint y: 172, endPoint x: 68, endPoint y: 161, distance: 14.1
click at [68, 161] on div "Hi ﻿ {contact-first-name} ﻿ {contact-last-name} , Fortius Sports Academy extend…" at bounding box center [345, 180] width 561 height 81
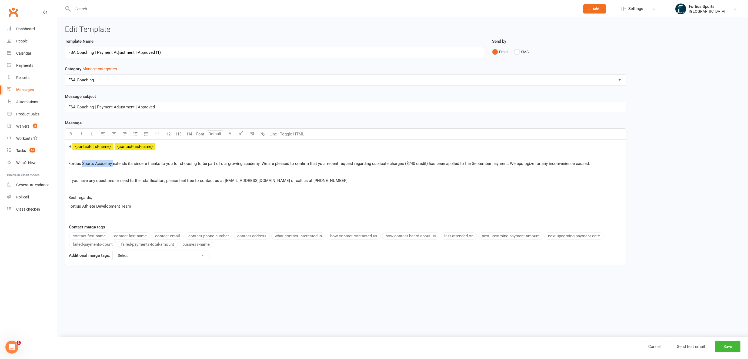
drag, startPoint x: 114, startPoint y: 164, endPoint x: 129, endPoint y: 219, distance: 56.9
click at [82, 163] on span "Fortius Sports Academy extends its sincere thanks to you for choosing to be par…" at bounding box center [329, 163] width 522 height 5
click at [97, 106] on span "FSA Coaching | Payment Adjustment | Approved" at bounding box center [111, 107] width 87 height 5
click at [168, 52] on input "FSA Coaching | Payment Adjustment | Approved (1)" at bounding box center [274, 52] width 419 height 11
drag, startPoint x: 139, startPoint y: 107, endPoint x: 181, endPoint y: 110, distance: 42.3
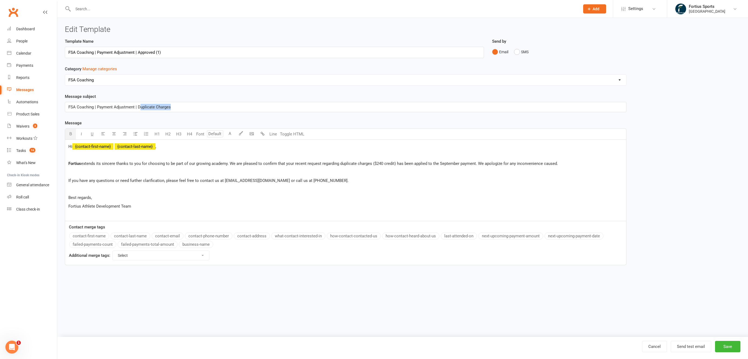
click at [181, 110] on p "FSA Coaching | Payment Adjustment | Duplicate Charges" at bounding box center [345, 107] width 555 height 6
drag, startPoint x: 138, startPoint y: 53, endPoint x: 197, endPoint y: 52, distance: 58.1
click at [197, 52] on input "FSA Coaching | Payment Adjustment | Approved (1)" at bounding box center [274, 52] width 419 height 11
type input "FSA Coaching | Payment Adjustment | Duplicate Charges"
click at [130, 189] on p at bounding box center [345, 189] width 555 height 6
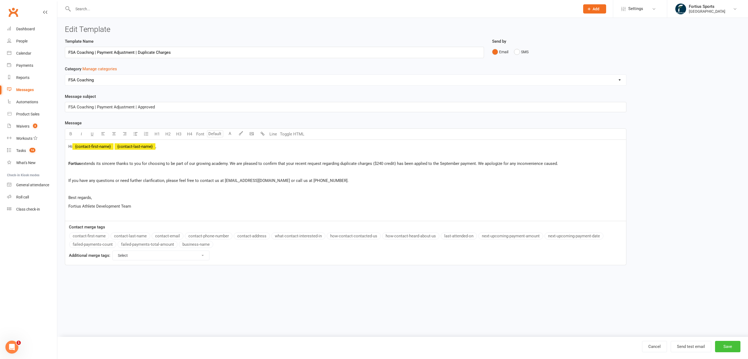
click at [727, 347] on button "Save" at bounding box center [727, 346] width 25 height 11
select select "100"
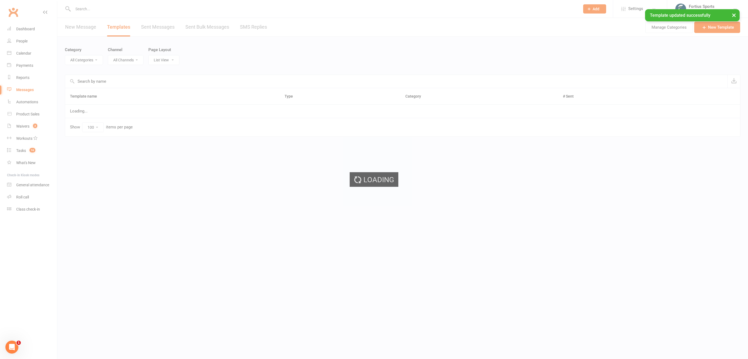
select select "17465"
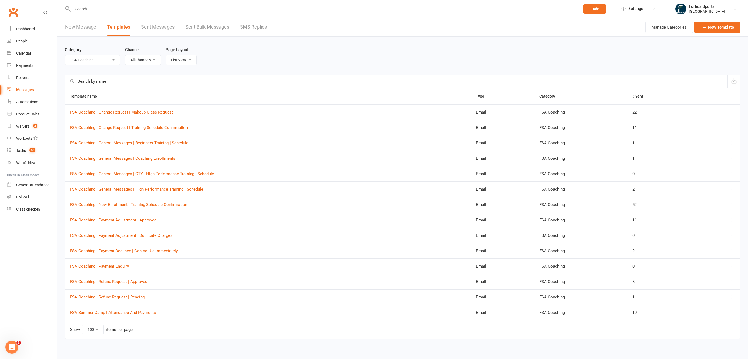
click at [140, 11] on input "text" at bounding box center [323, 9] width 505 height 8
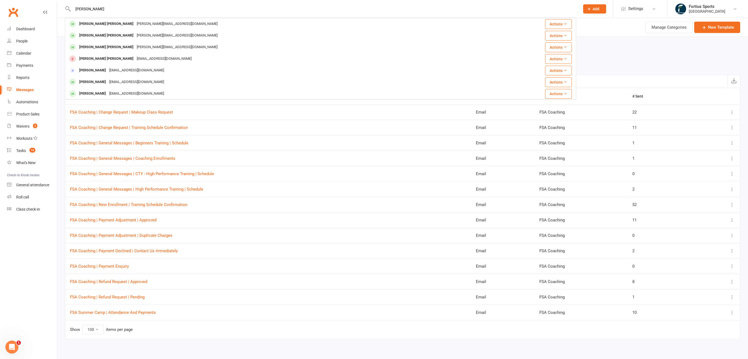
click at [168, 9] on input "vignesh" at bounding box center [323, 9] width 505 height 8
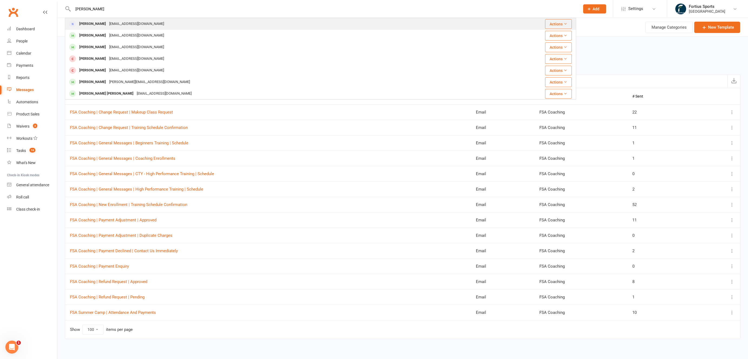
type input "vihang"
click at [157, 24] on div "Vihang Patel Pearlpatel612@gmail.com" at bounding box center [271, 23] width 412 height 11
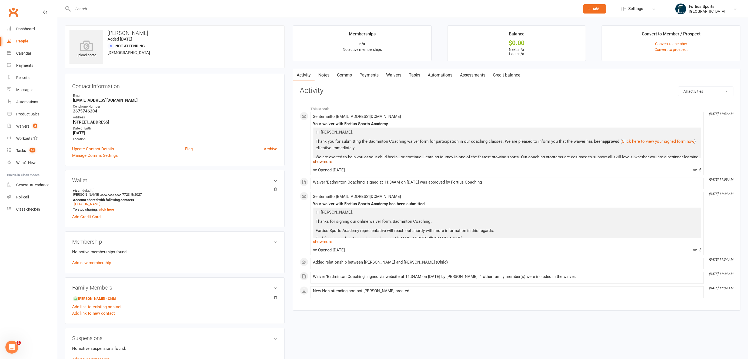
click at [326, 163] on link "show more" at bounding box center [507, 162] width 389 height 8
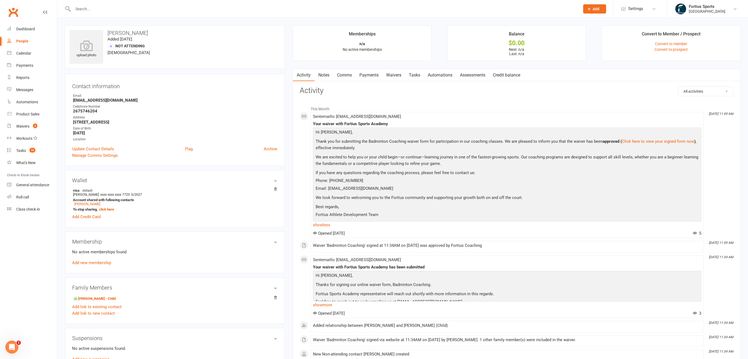
click at [183, 9] on input "text" at bounding box center [323, 9] width 505 height 8
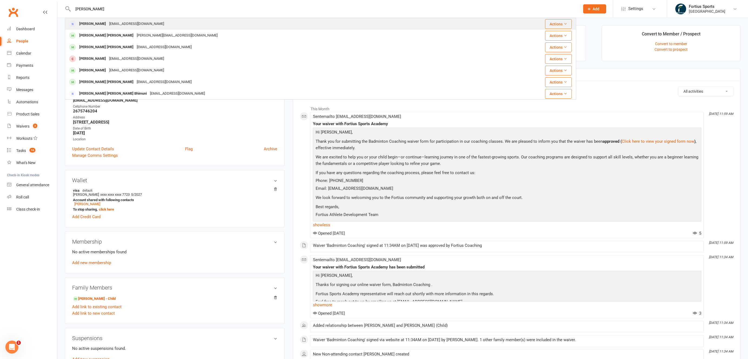
type input "vikas kumar"
click at [166, 23] on div "Vikas Kumar kumarvikas2605@gmail.com" at bounding box center [283, 23] width 436 height 11
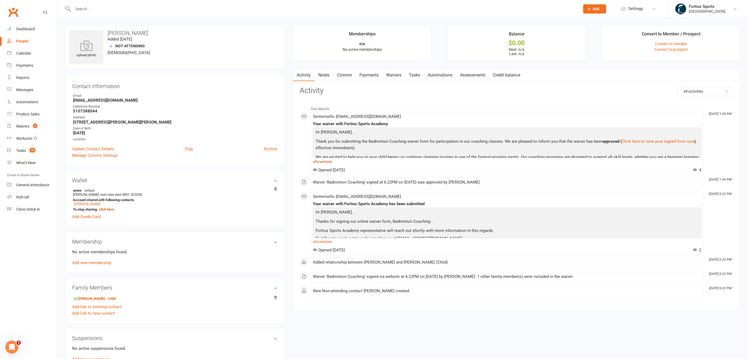
click at [324, 162] on link "show more" at bounding box center [507, 162] width 389 height 8
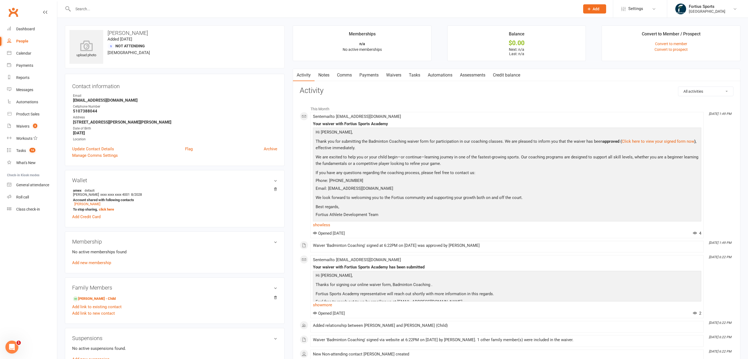
click at [130, 10] on input "text" at bounding box center [323, 9] width 505 height 8
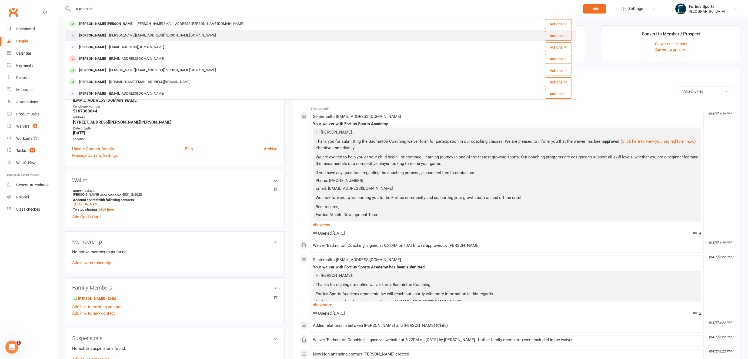
type input "laxman sh"
click at [118, 37] on div "lakshman.subbaraman@gmail.com" at bounding box center [163, 36] width 110 height 8
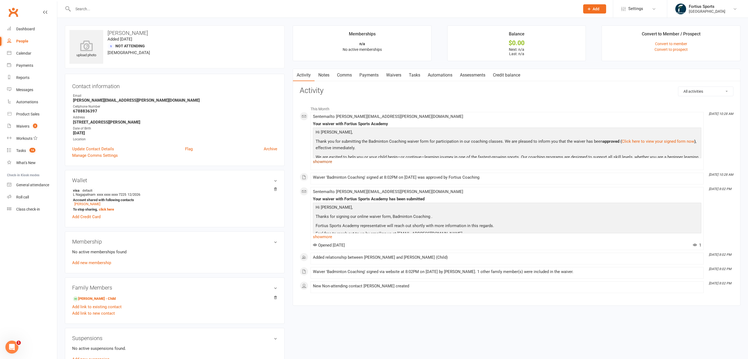
click at [327, 161] on link "show more" at bounding box center [507, 162] width 389 height 8
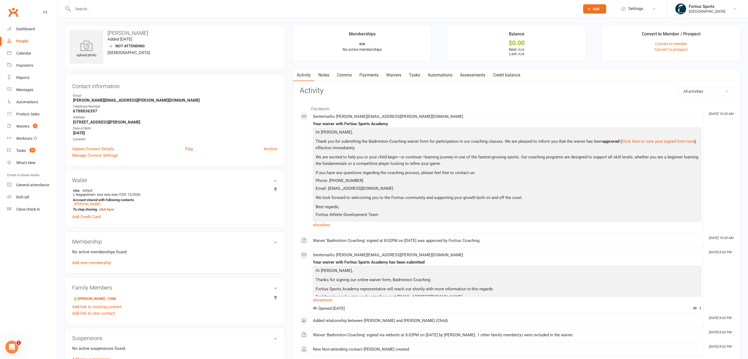
click at [172, 10] on input "text" at bounding box center [323, 9] width 505 height 8
click at [183, 7] on input "text" at bounding box center [323, 9] width 505 height 8
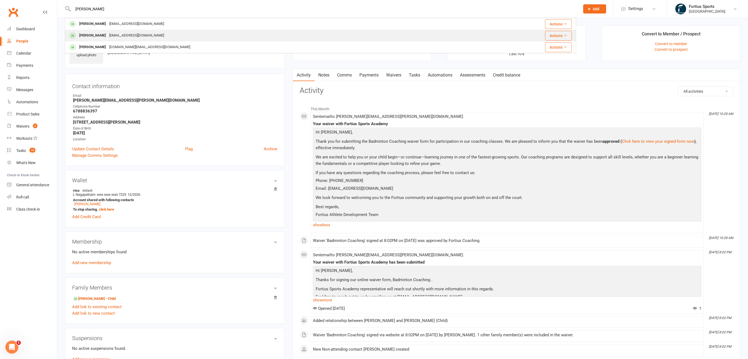
type input "jupudi"
click at [94, 35] on div "Reyansh Jupudi" at bounding box center [93, 36] width 30 height 8
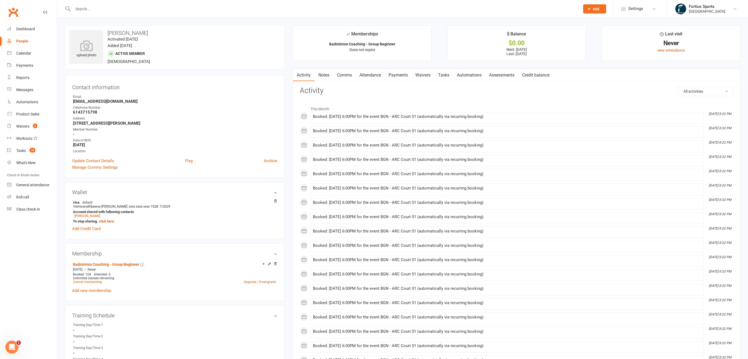
click at [720, 91] on select "All activities Bookings / Attendances Communications Notes Failed SMSes Grading…" at bounding box center [706, 91] width 55 height 9
select select "ConversationLogEntry"
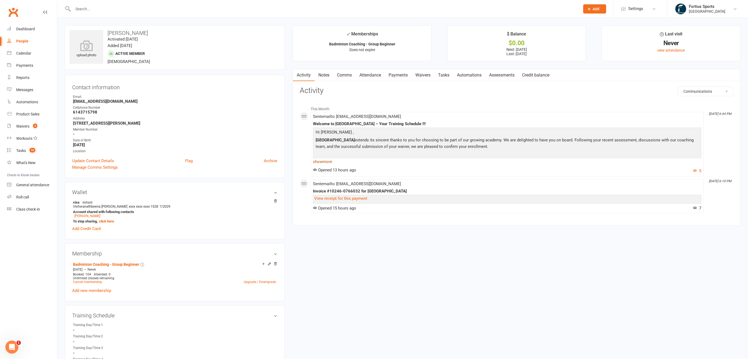
click at [326, 161] on link "show more" at bounding box center [507, 162] width 389 height 8
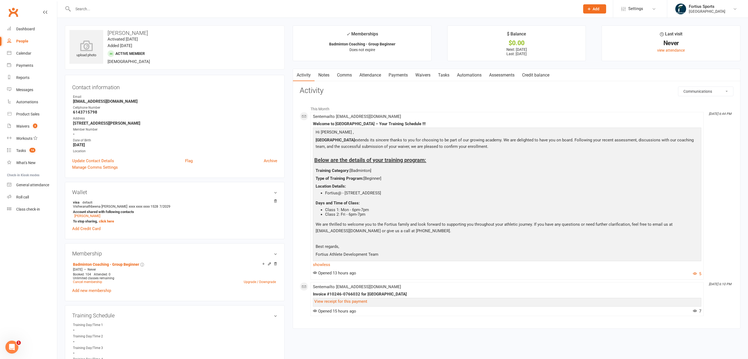
click at [141, 11] on input "text" at bounding box center [323, 9] width 505 height 8
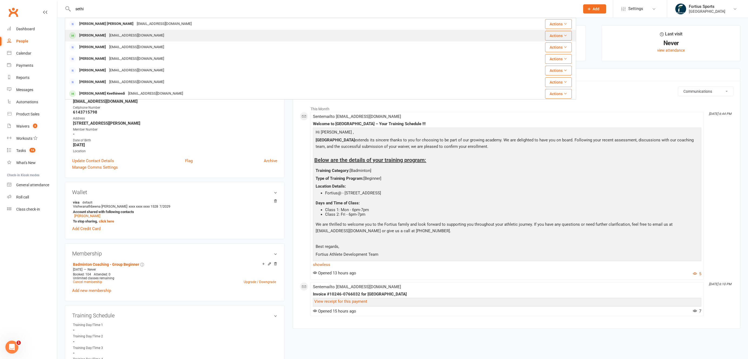
type input "sethi"
click at [108, 35] on div "Nehasood49@gmail.com" at bounding box center [137, 36] width 58 height 8
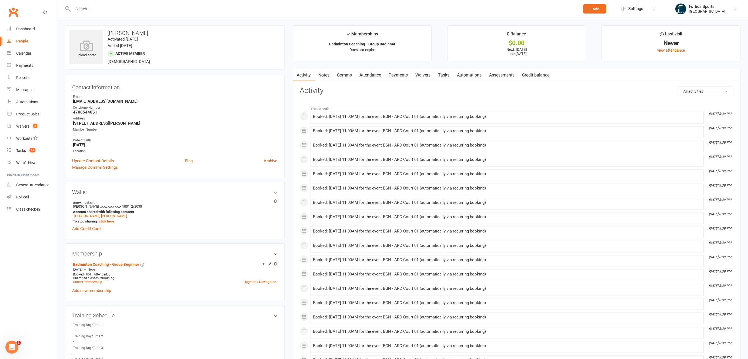
click at [722, 92] on select "All activities Bookings / Attendances Communications Notes Failed SMSes Grading…" at bounding box center [706, 91] width 55 height 9
select select "ConversationLogEntry"
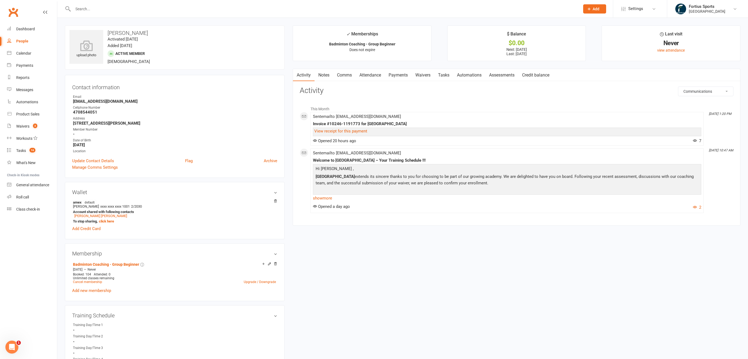
click at [321, 199] on link "show more" at bounding box center [507, 198] width 389 height 8
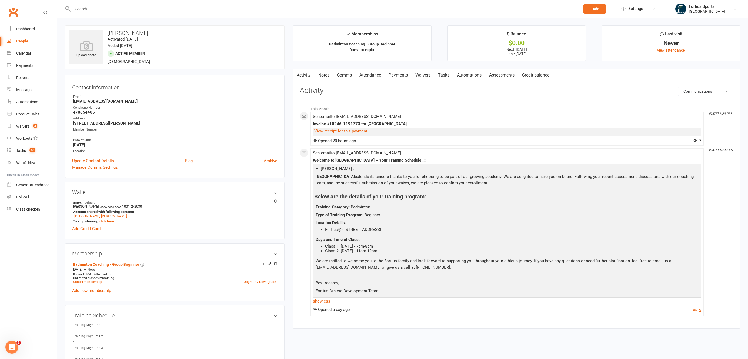
drag, startPoint x: 385, startPoint y: 253, endPoint x: 367, endPoint y: 250, distance: 18.5
click at [367, 250] on li "Class 2: Saturday - 11am-12pm" at bounding box center [512, 251] width 375 height 5
click at [415, 272] on p "We are thrilled to welcome you to the Fortius family and look forward to suppor…" at bounding box center [507, 265] width 386 height 14
click at [26, 128] on div "Waivers" at bounding box center [22, 126] width 13 height 4
select select "100"
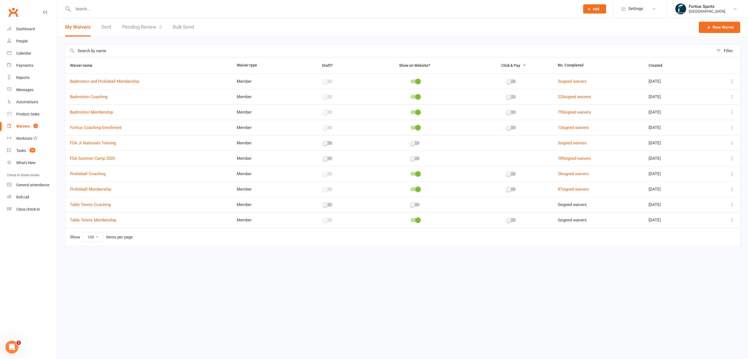
click at [147, 24] on link "Pending Review 3" at bounding box center [142, 27] width 40 height 19
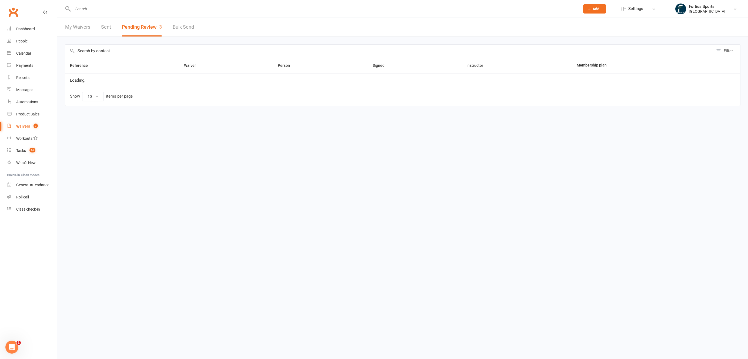
select select "100"
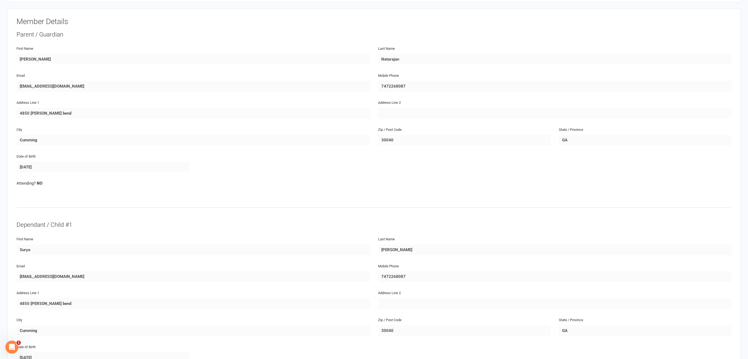
scroll to position [412, 0]
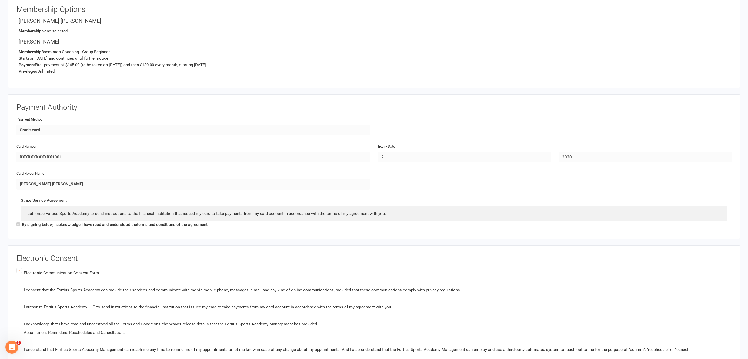
scroll to position [658, 0]
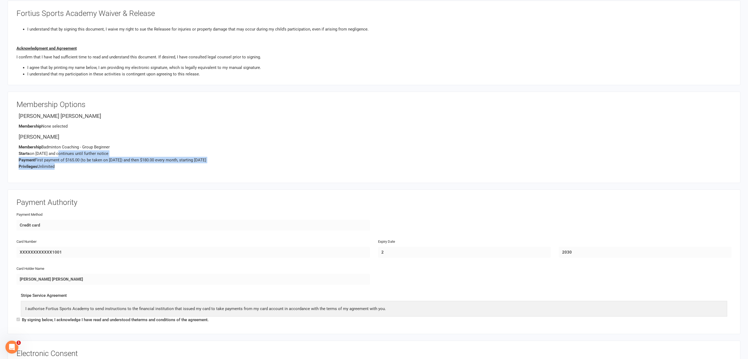
drag, startPoint x: 89, startPoint y: 168, endPoint x: 59, endPoint y: 156, distance: 32.5
click at [59, 156] on p "Membership Badminton Coaching - Group Beginner Starts on Aug 10, 2025 and conti…" at bounding box center [375, 157] width 713 height 26
click at [147, 144] on p "Membership Badminton Coaching - Group Beginner Starts on Aug 10, 2025 and conti…" at bounding box center [375, 157] width 713 height 26
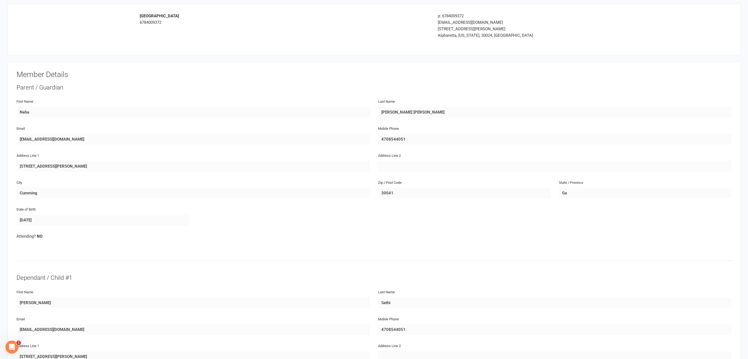
scroll to position [0, 0]
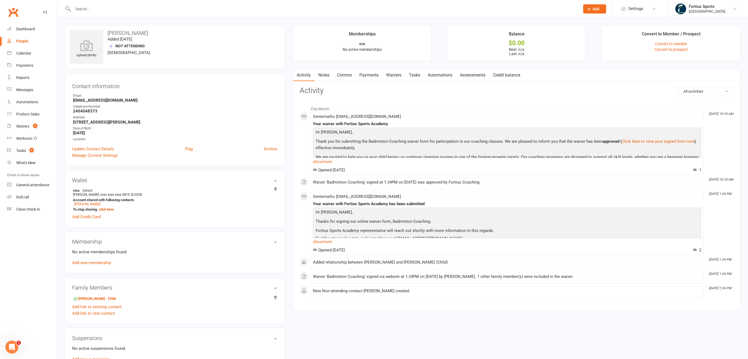
click at [395, 76] on link "Waivers" at bounding box center [394, 75] width 23 height 12
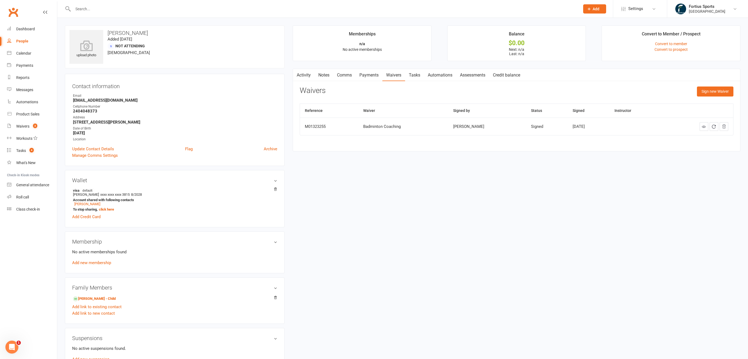
click at [390, 128] on div "Badminton Coaching" at bounding box center [403, 126] width 80 height 5
click at [703, 128] on icon at bounding box center [704, 127] width 4 height 4
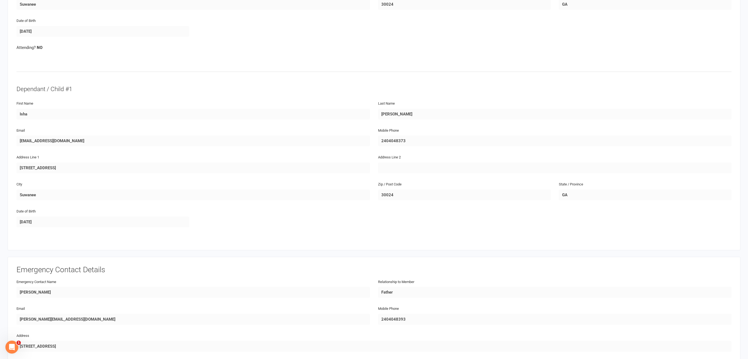
scroll to position [245, 0]
